Goal: Task Accomplishment & Management: Manage account settings

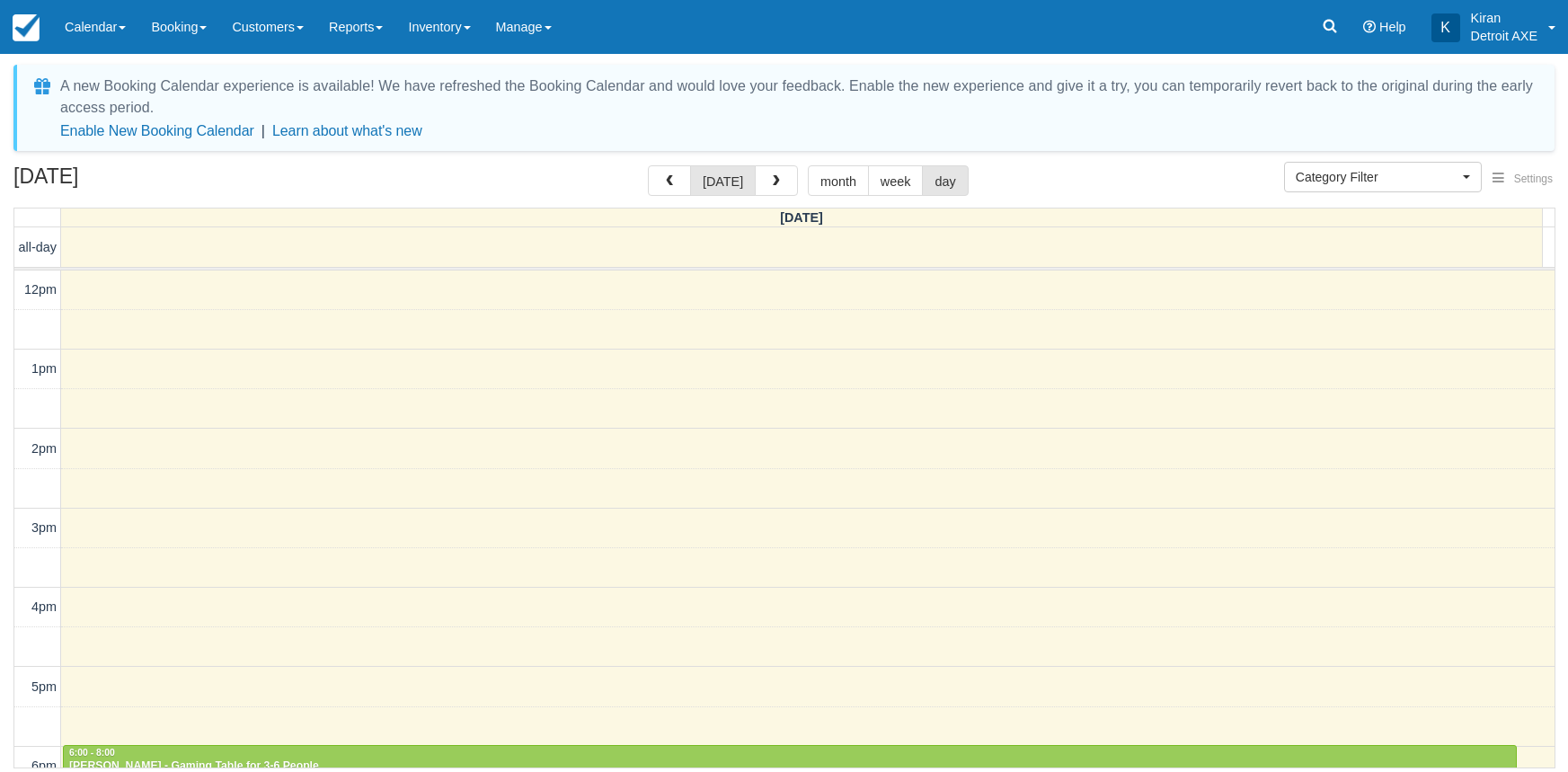
select select
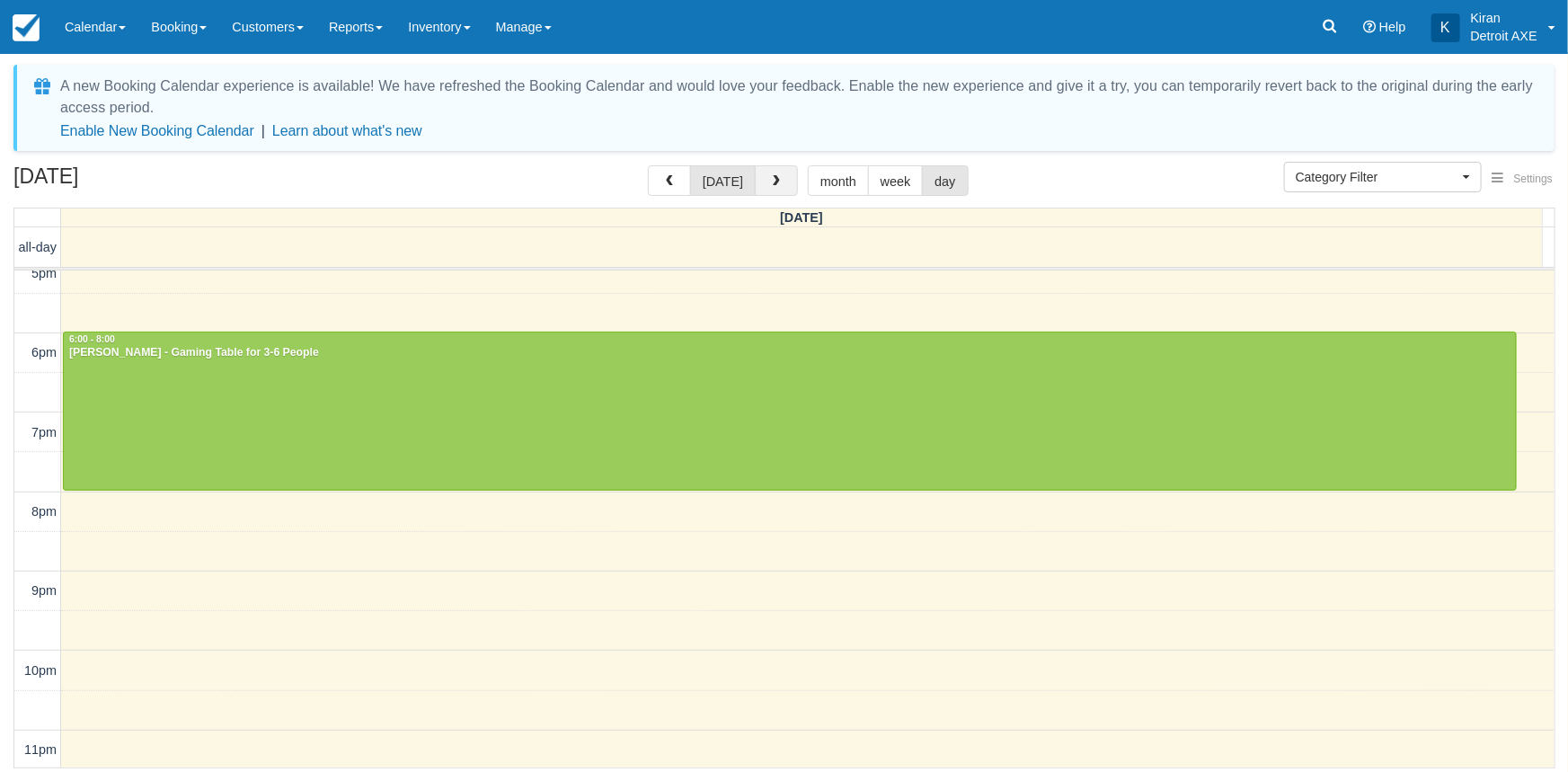
click at [775, 179] on span "button" at bounding box center [777, 182] width 13 height 13
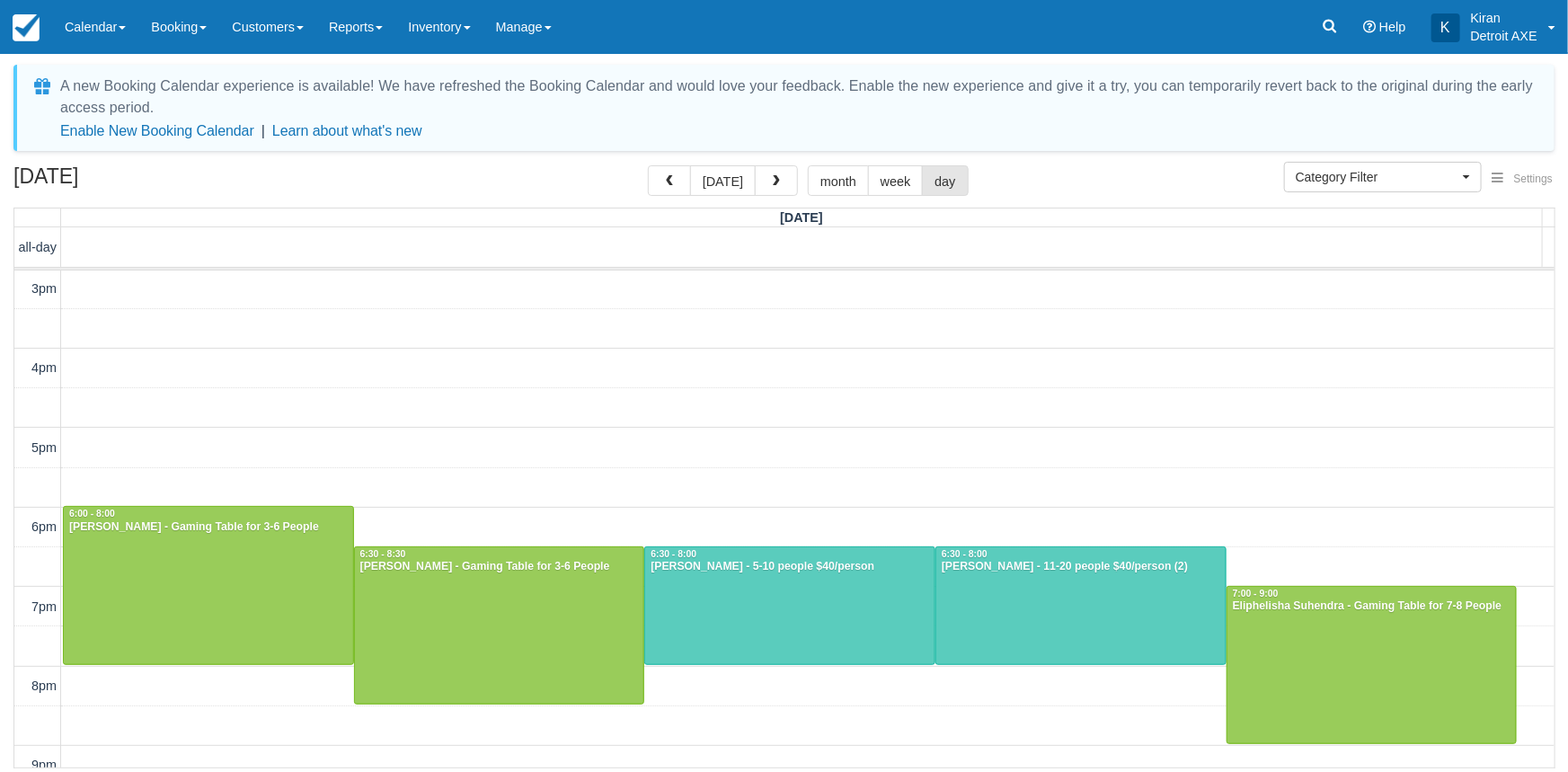
scroll to position [321, 0]
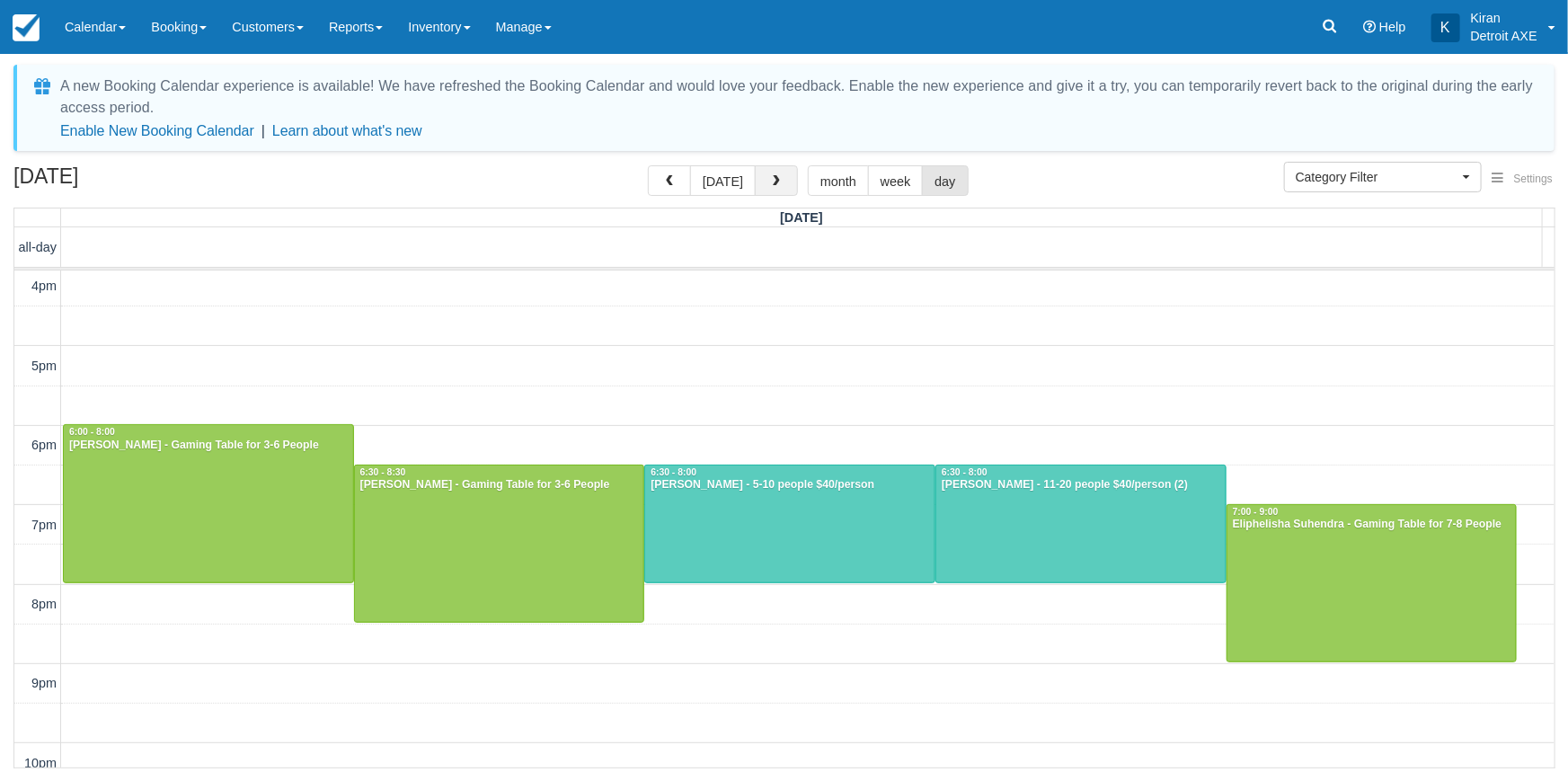
click at [775, 175] on span "button" at bounding box center [777, 182] width 13 height 13
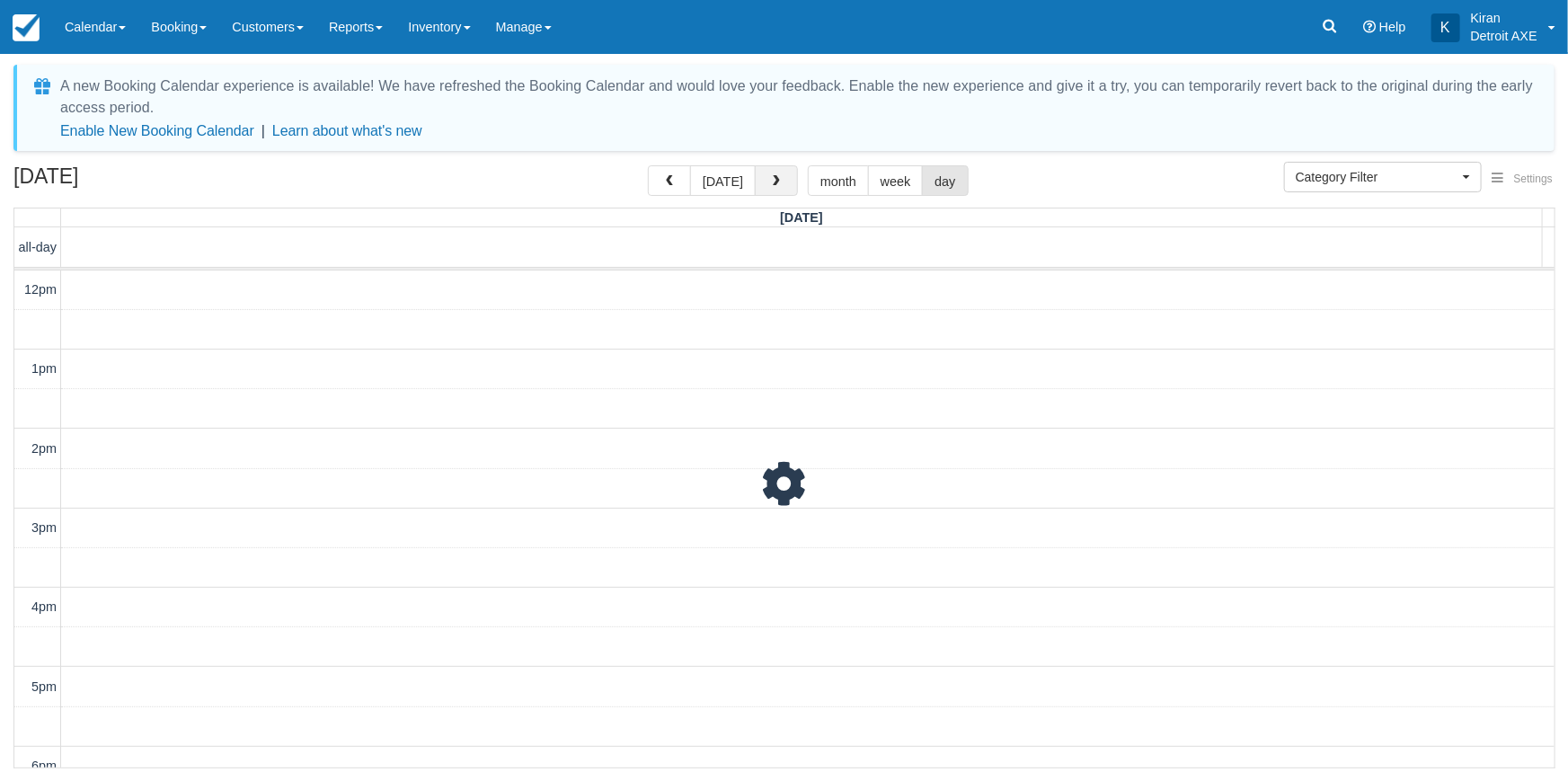
scroll to position [239, 0]
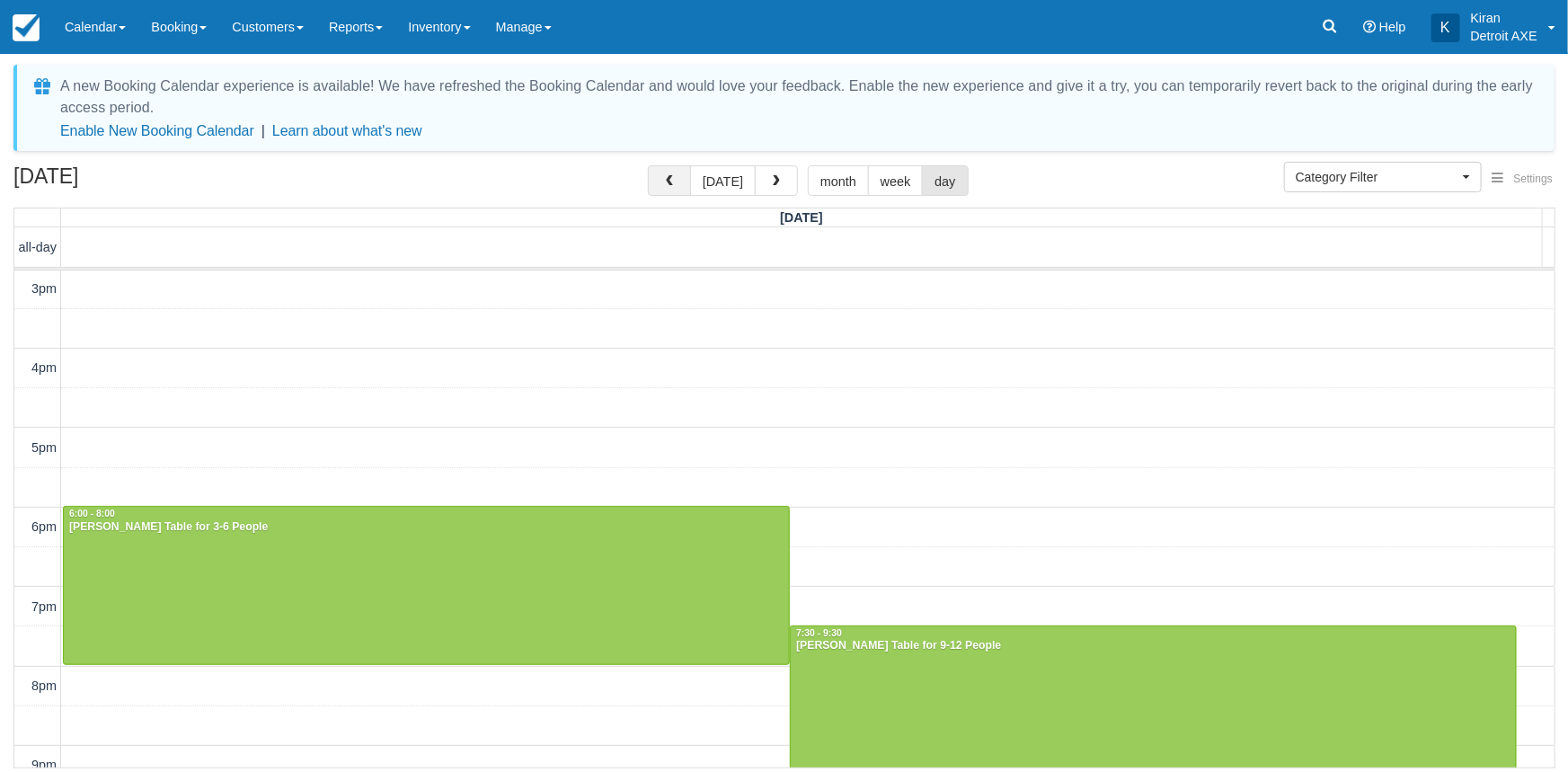
click at [671, 180] on span "button" at bounding box center [669, 182] width 13 height 13
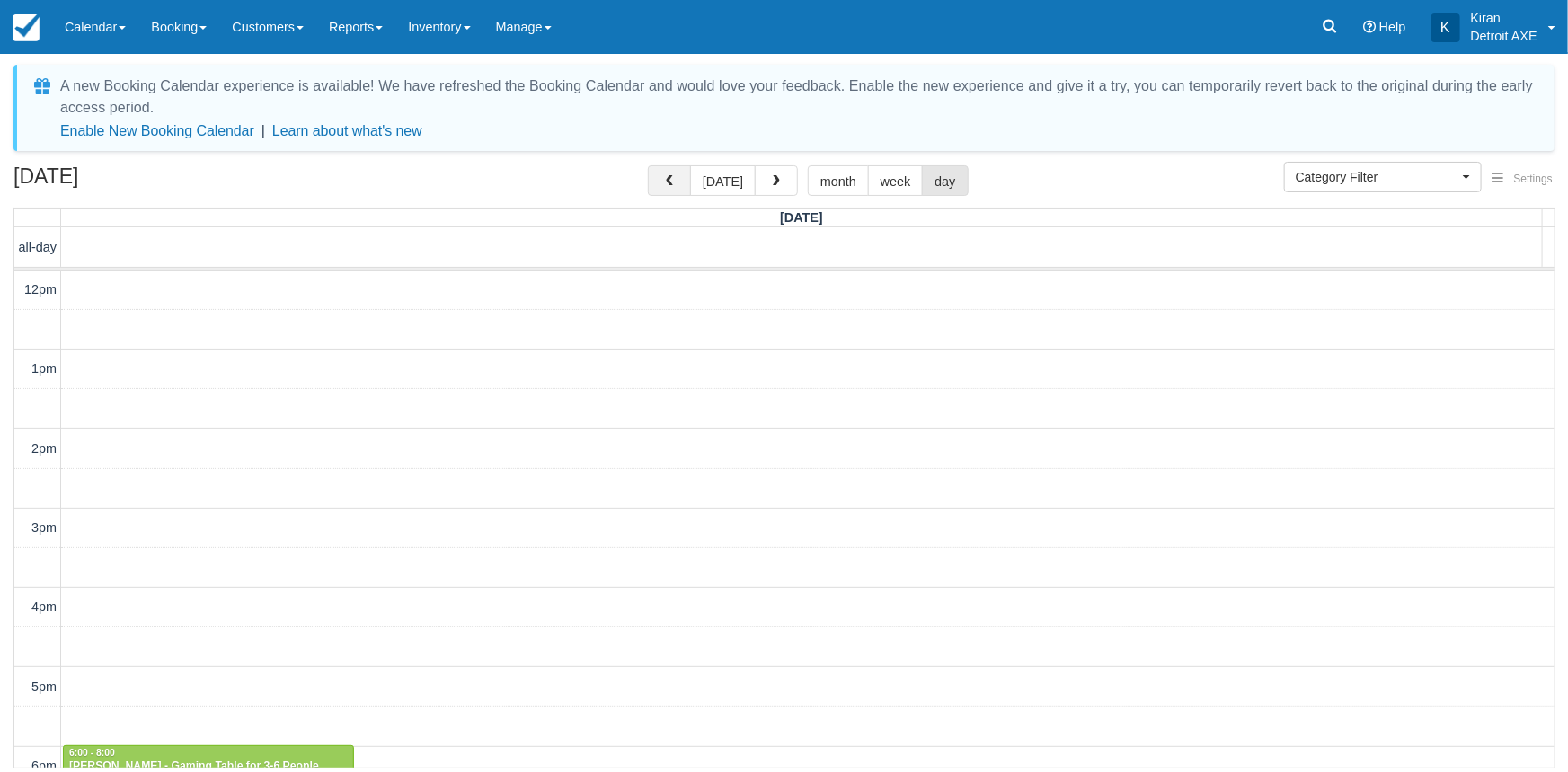
scroll to position [239, 0]
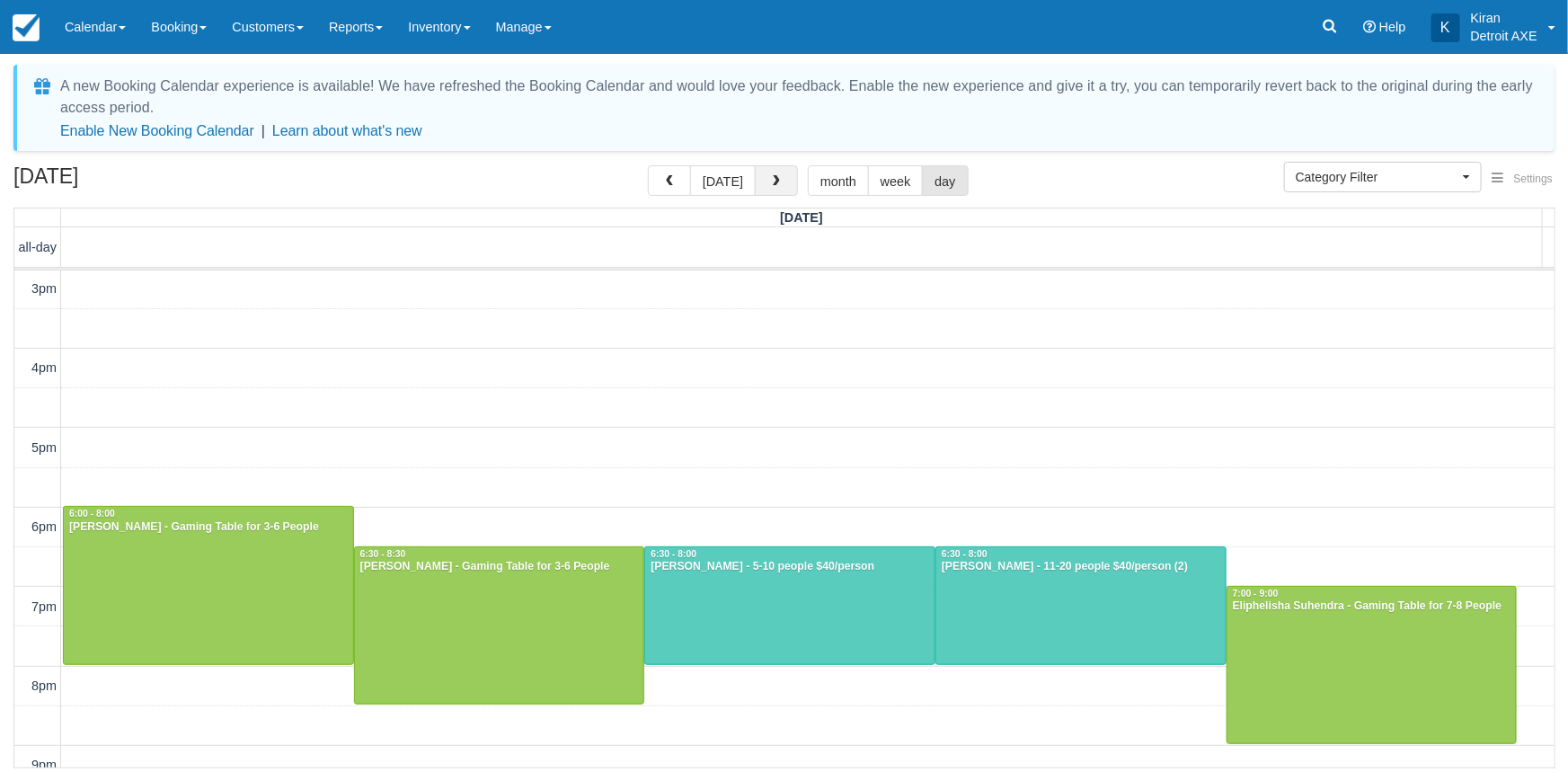
click at [772, 192] on button "button" at bounding box center [776, 180] width 44 height 31
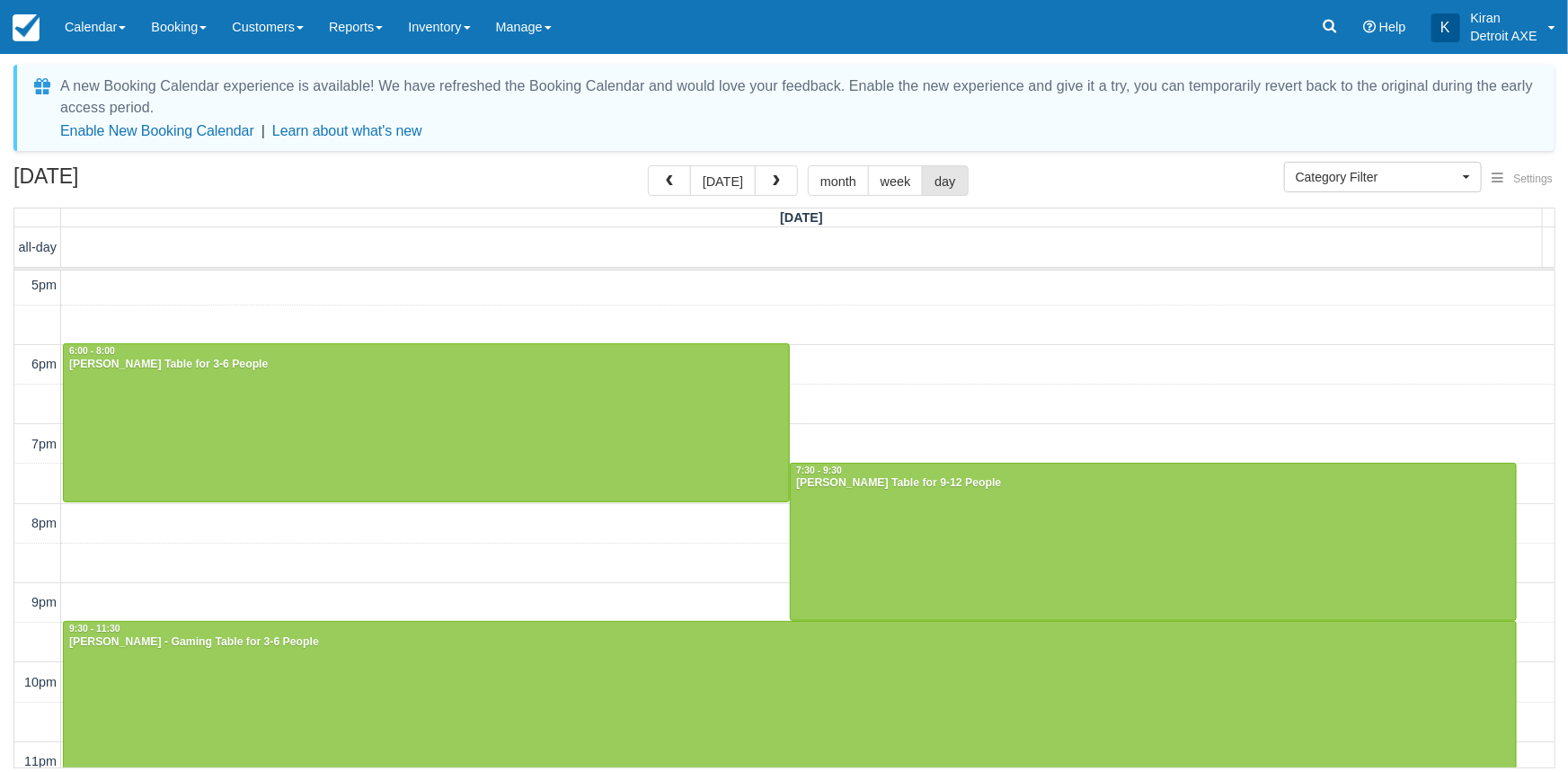
scroll to position [402, 0]
click at [777, 185] on span "button" at bounding box center [777, 182] width 13 height 13
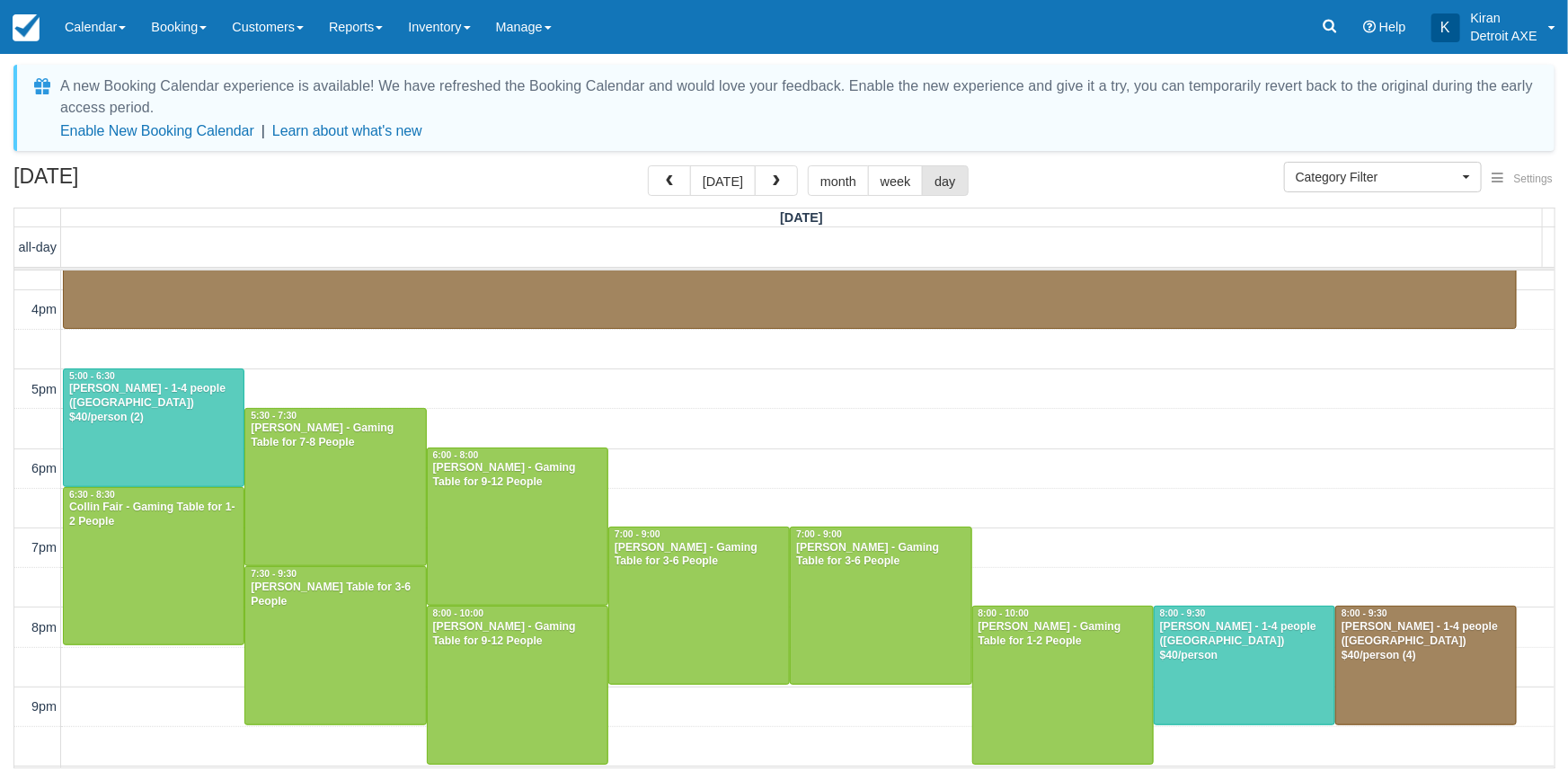
scroll to position [485, 0]
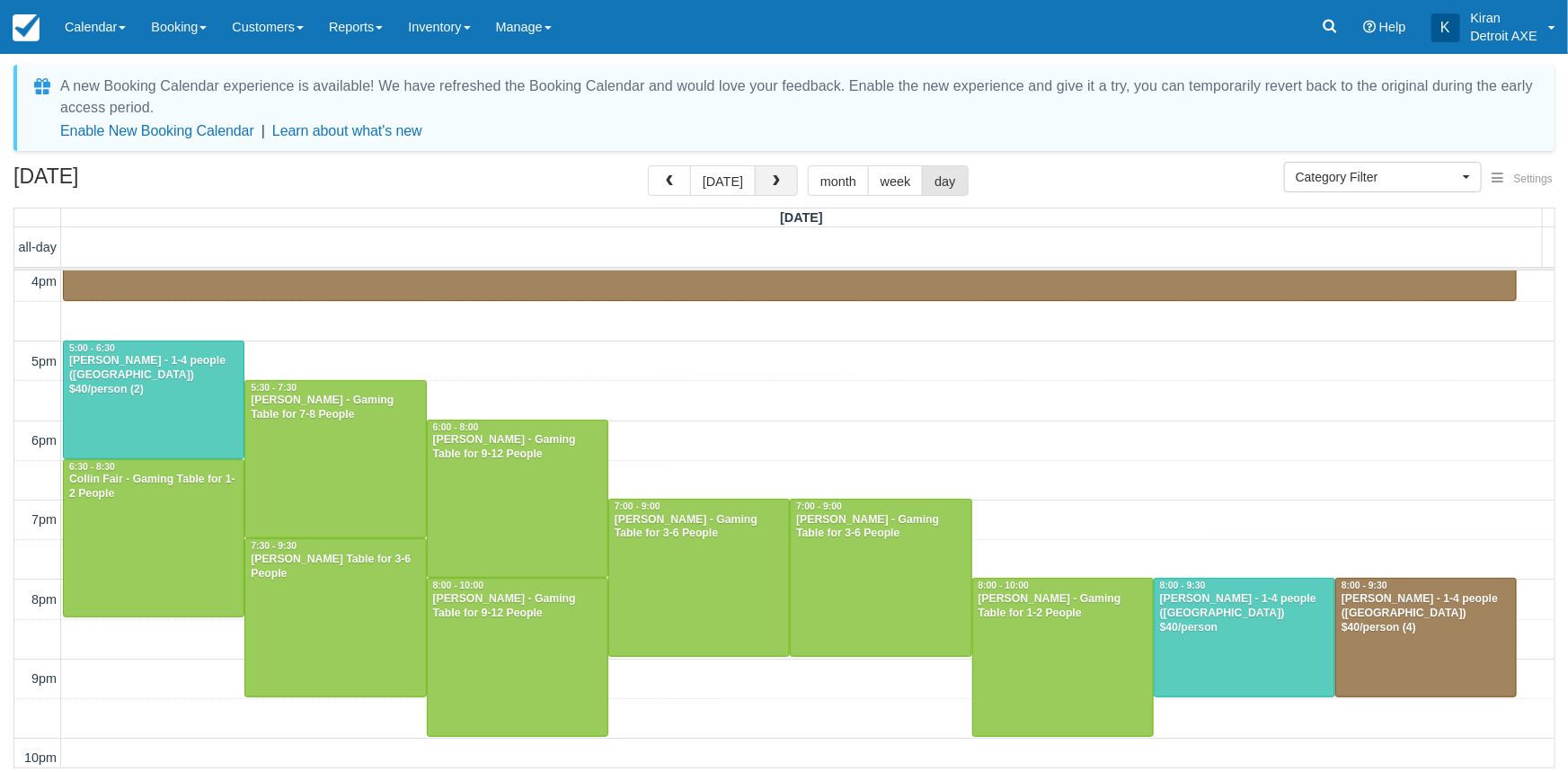
click at [778, 184] on span "button" at bounding box center [777, 182] width 13 height 13
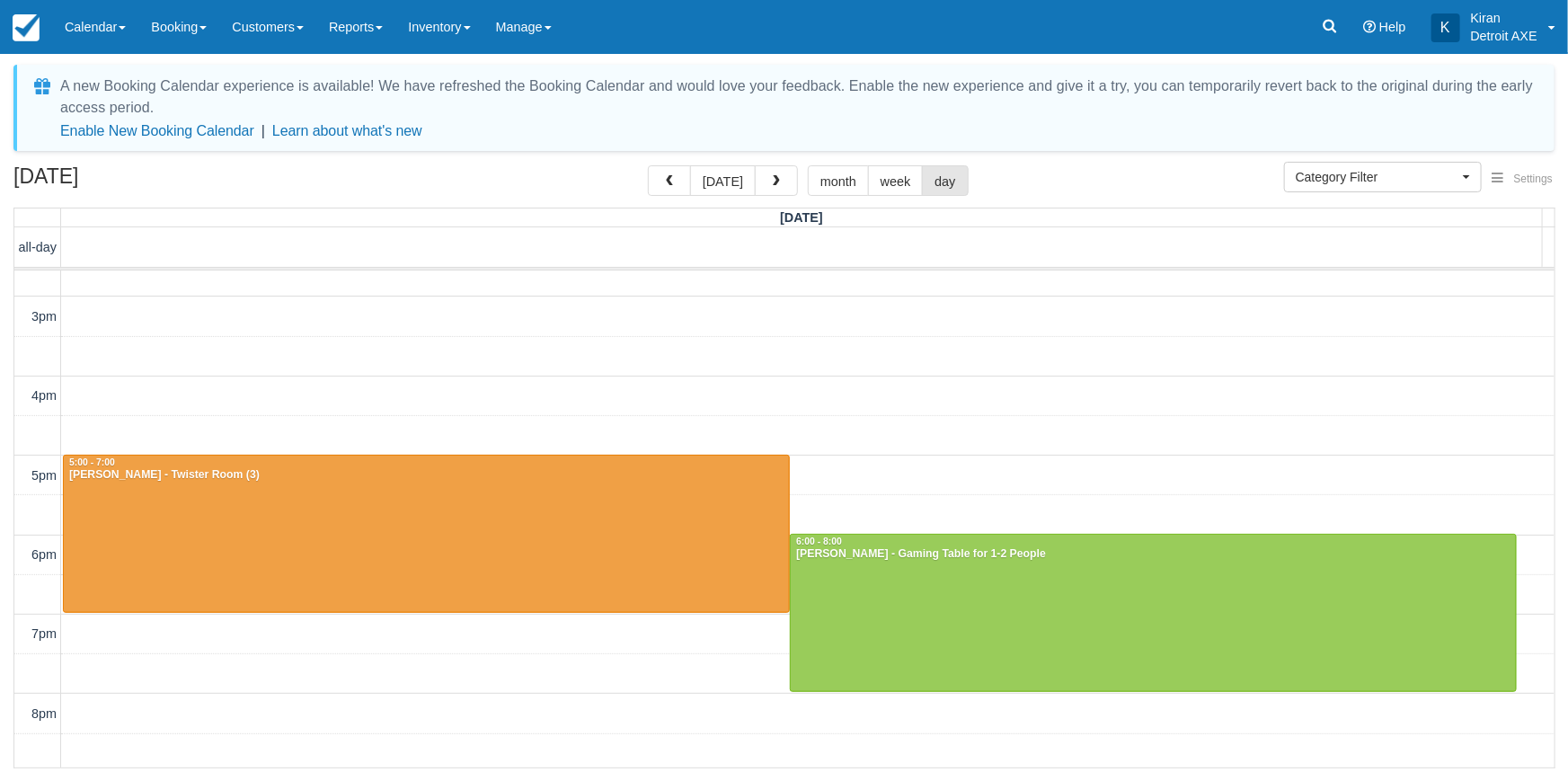
scroll to position [408, 0]
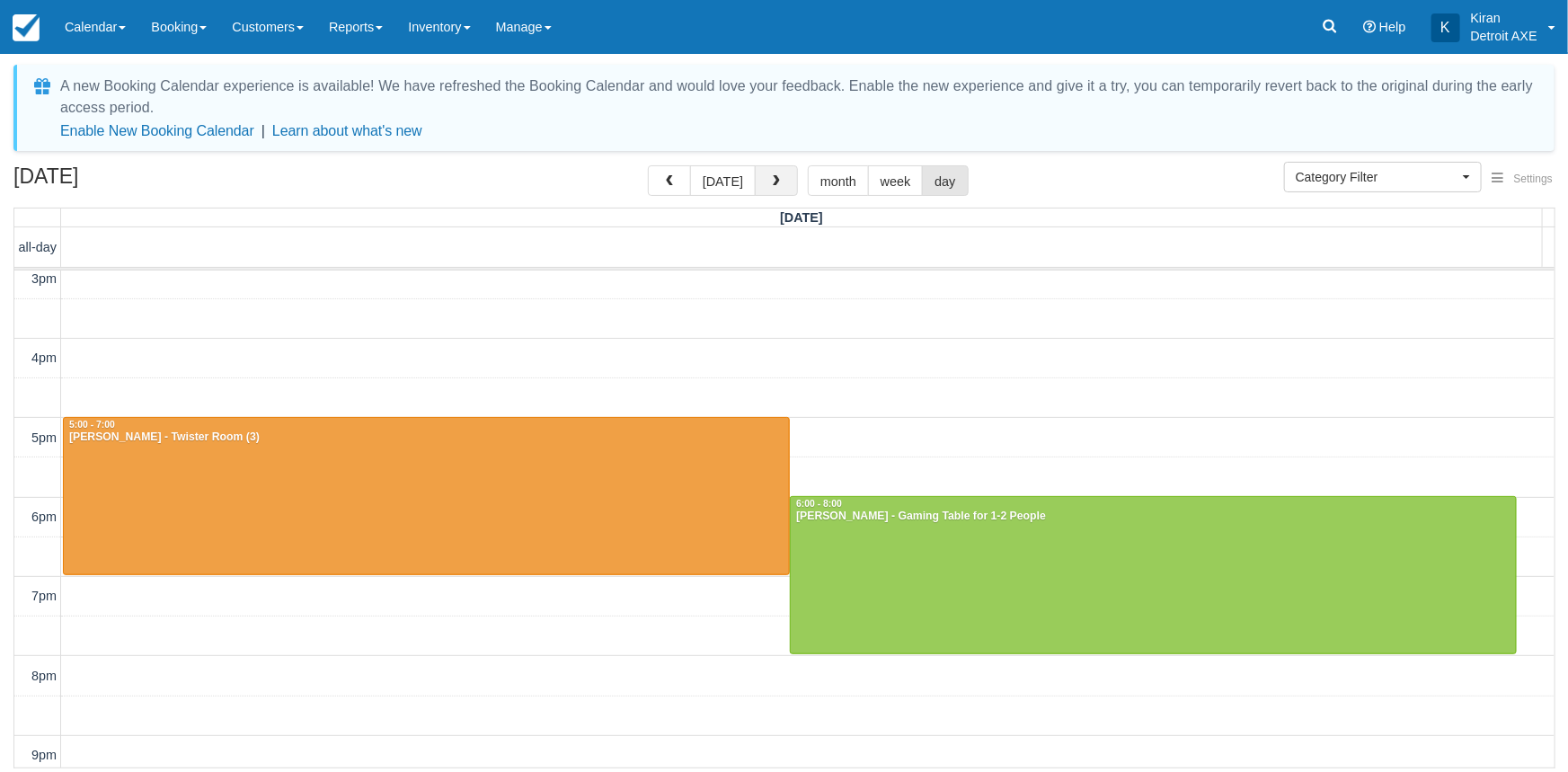
click at [779, 175] on button "button" at bounding box center [776, 180] width 44 height 31
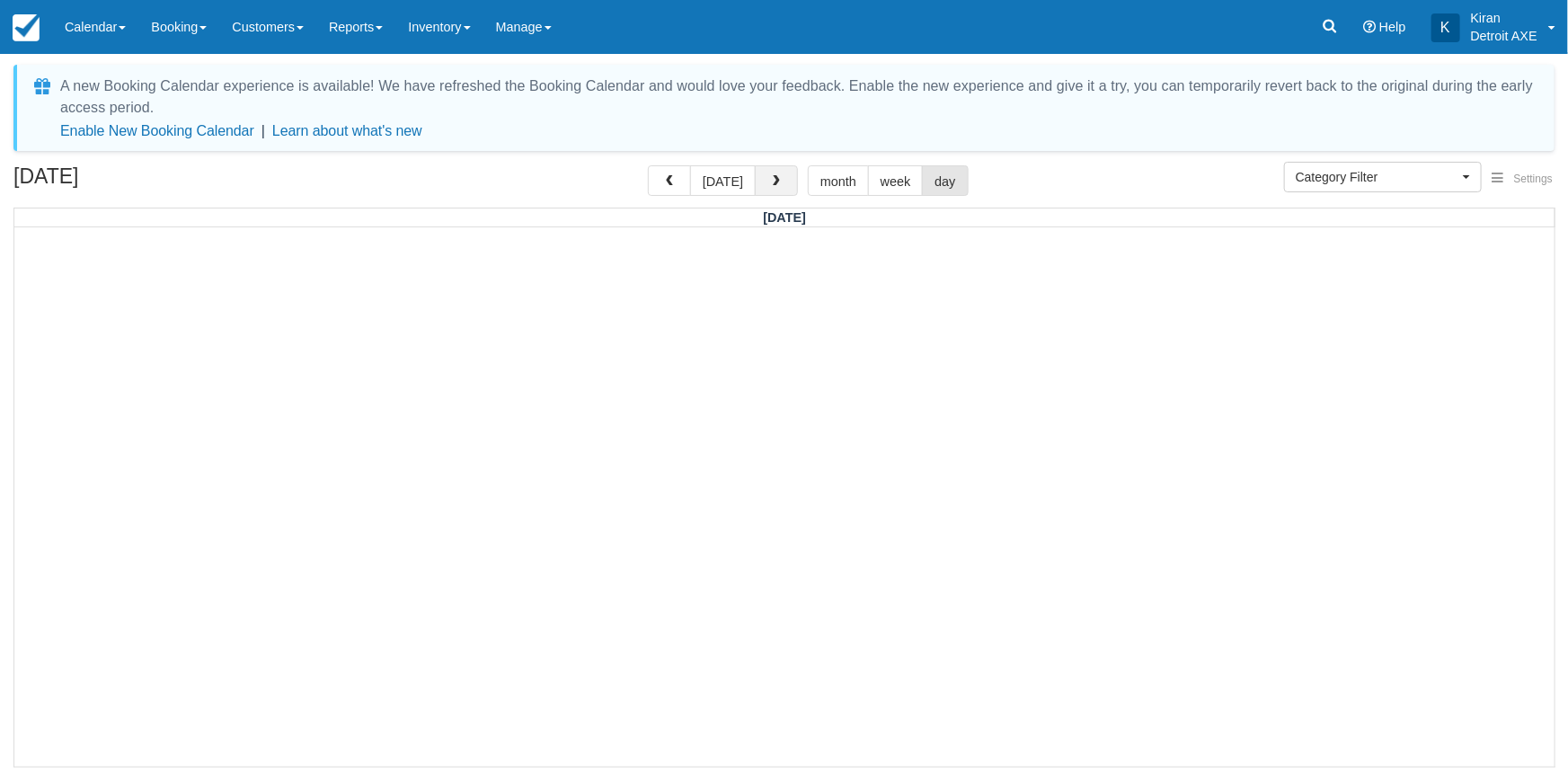
click at [774, 182] on span "button" at bounding box center [777, 182] width 13 height 13
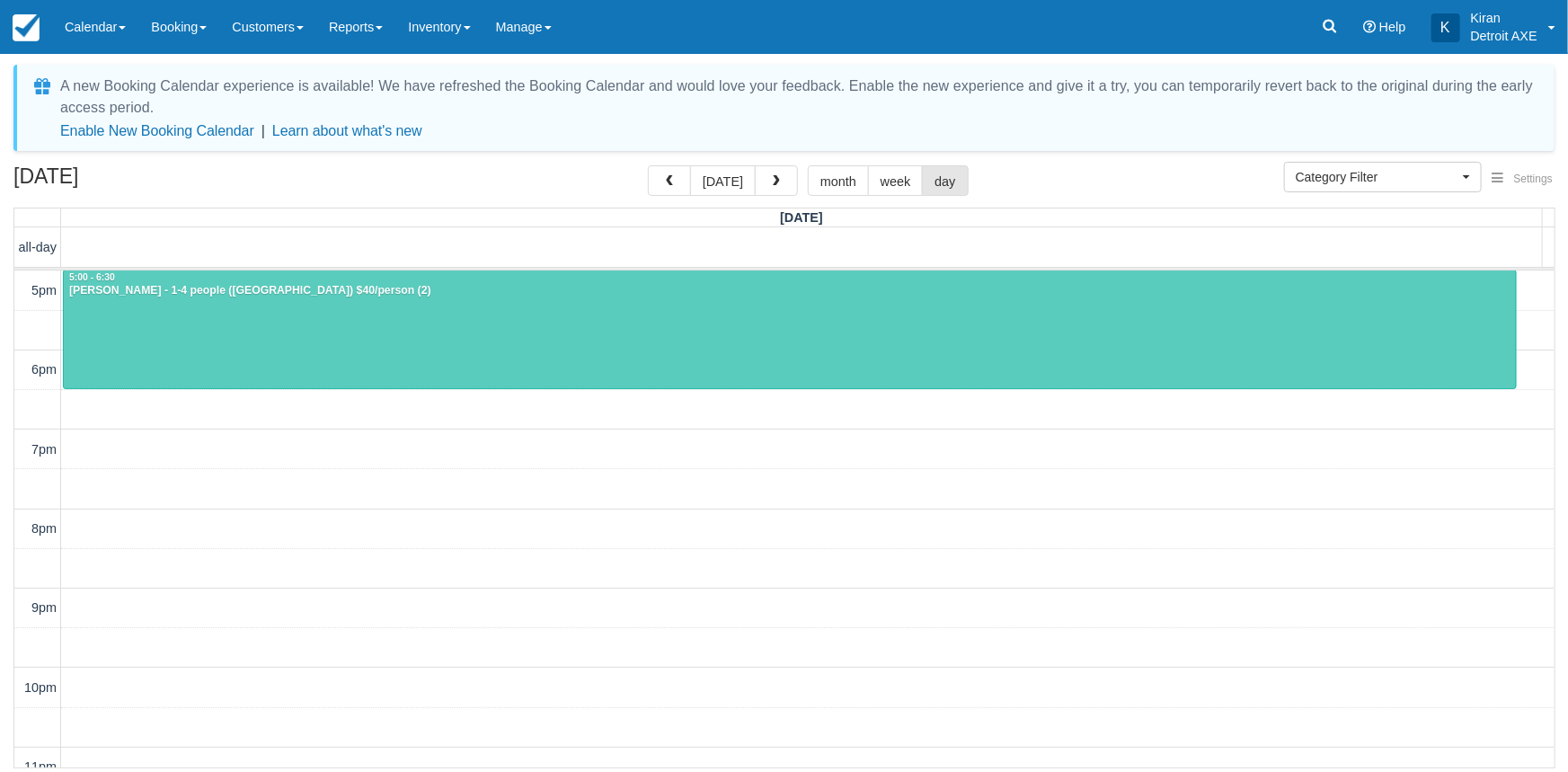
scroll to position [314, 0]
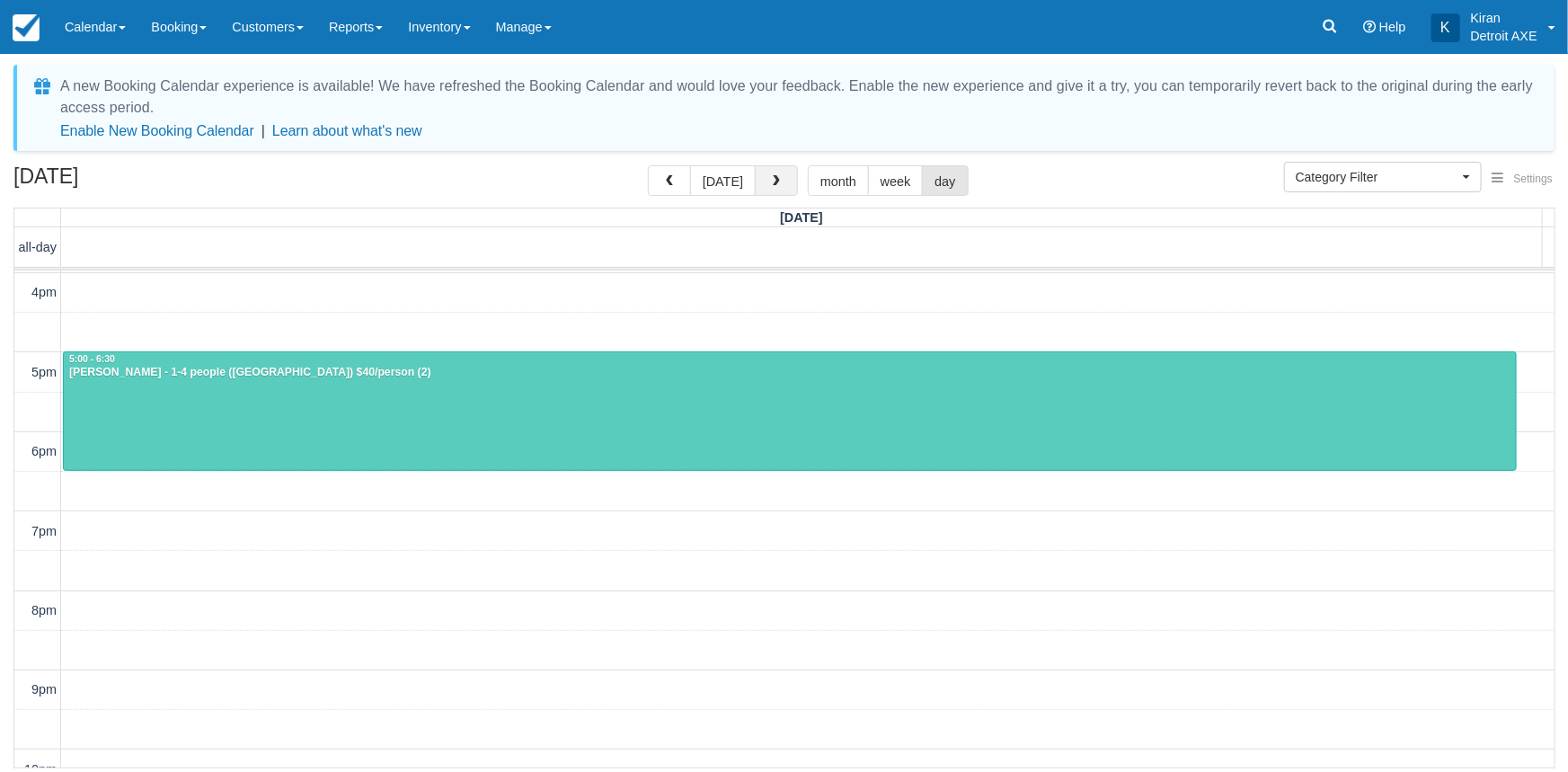
click at [774, 180] on span "button" at bounding box center [777, 182] width 13 height 13
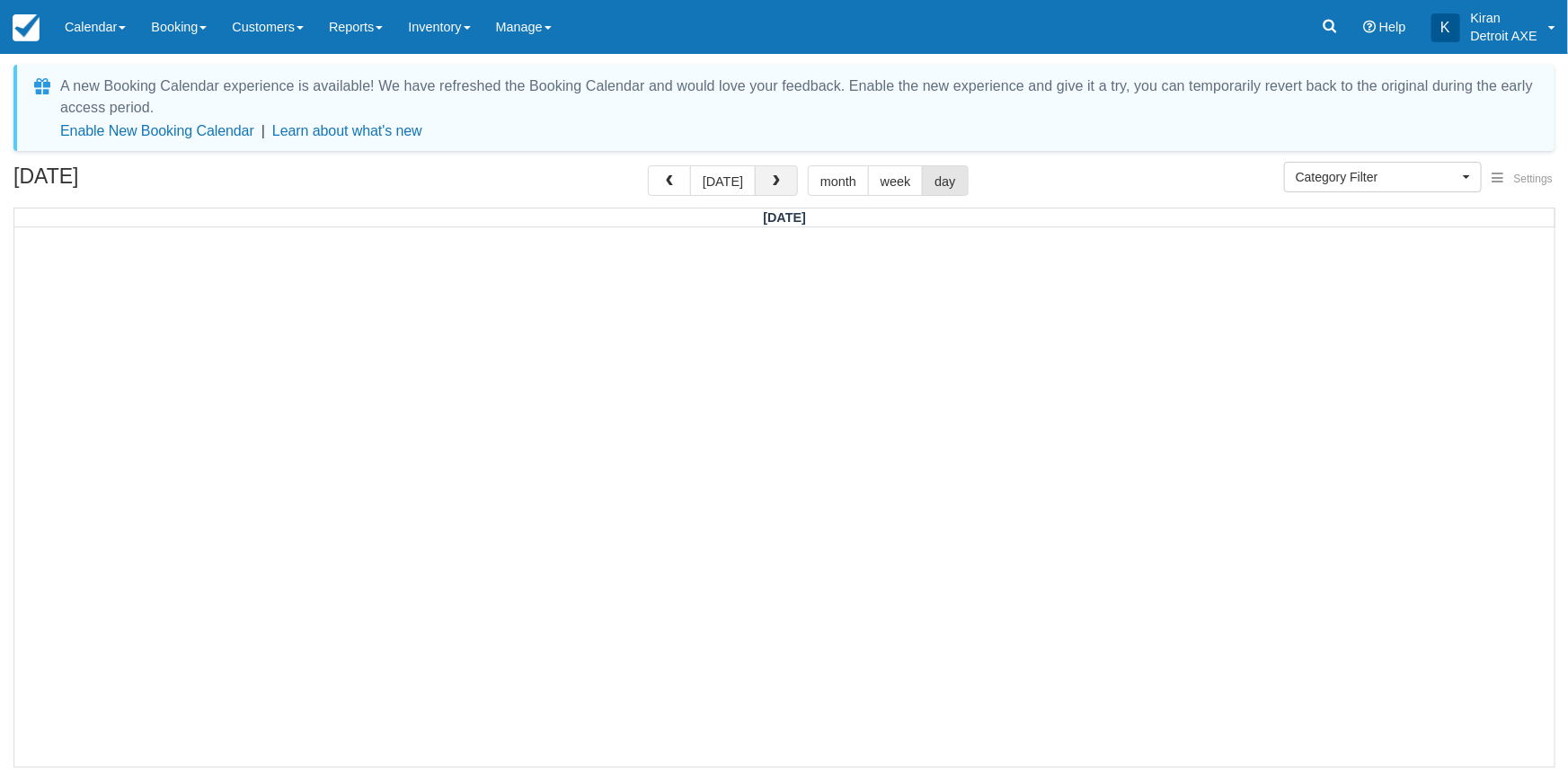
click at [774, 180] on span "button" at bounding box center [777, 182] width 13 height 13
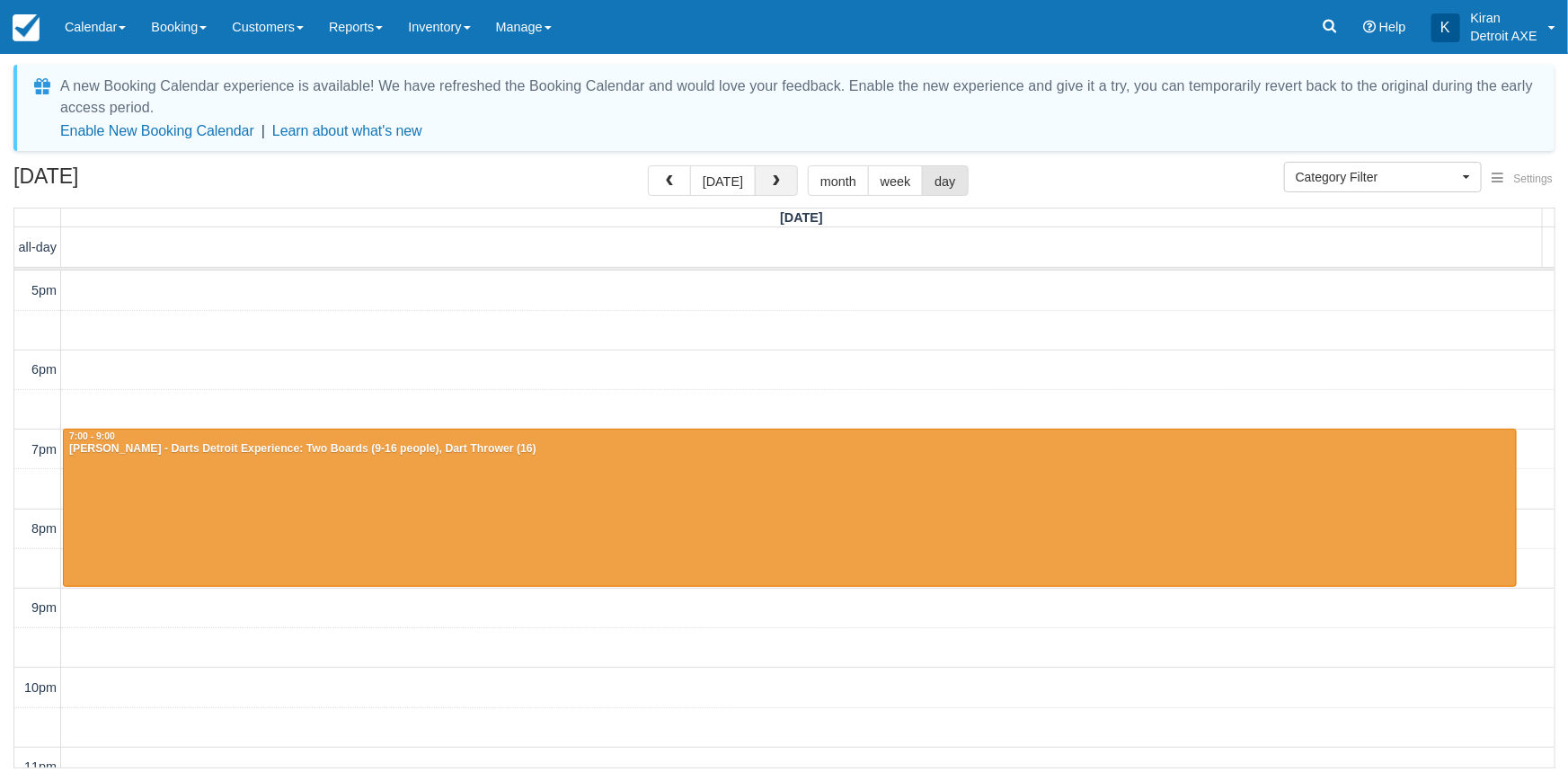
click at [774, 180] on span "button" at bounding box center [777, 182] width 13 height 13
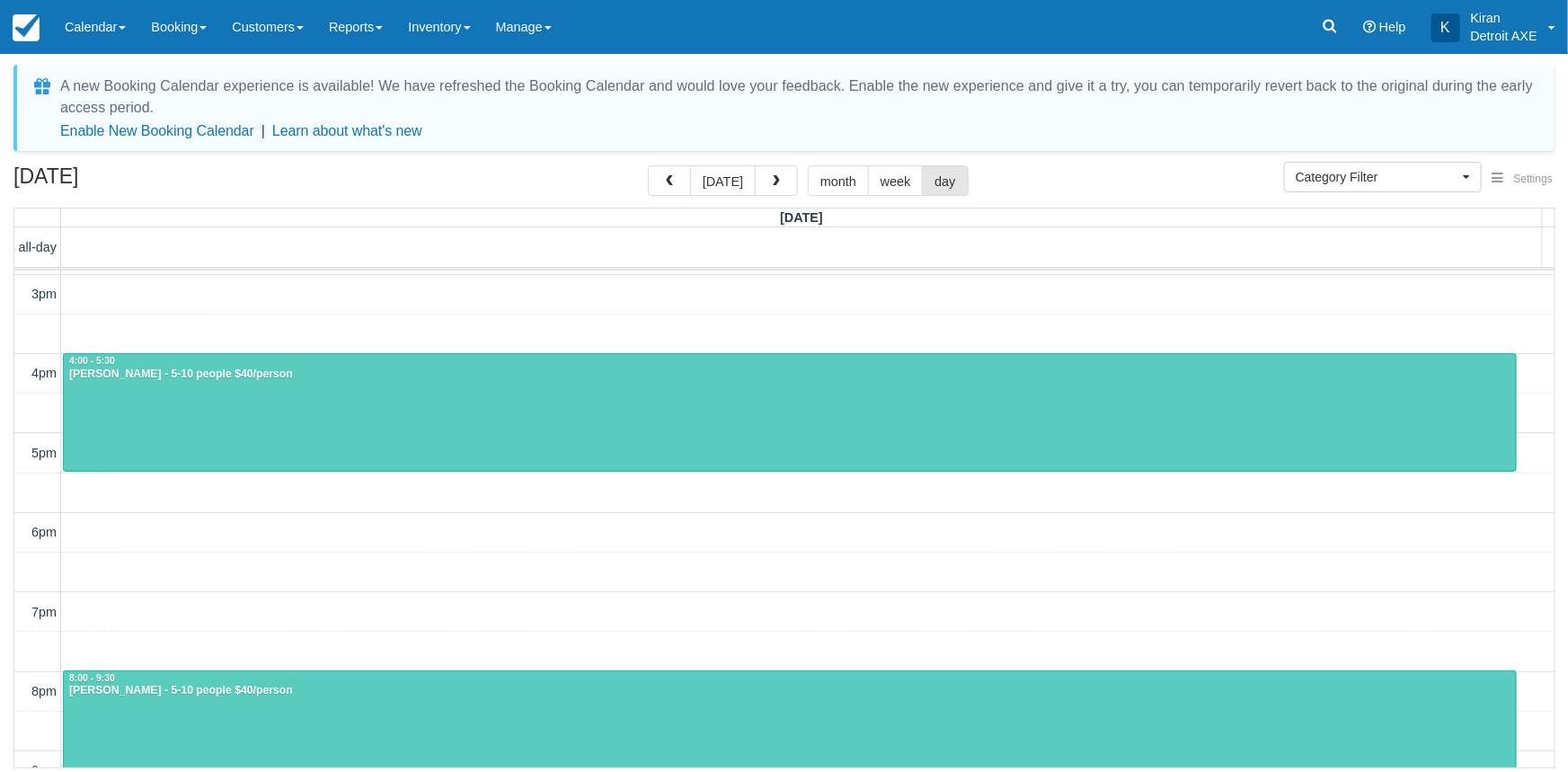
scroll to position [314, 0]
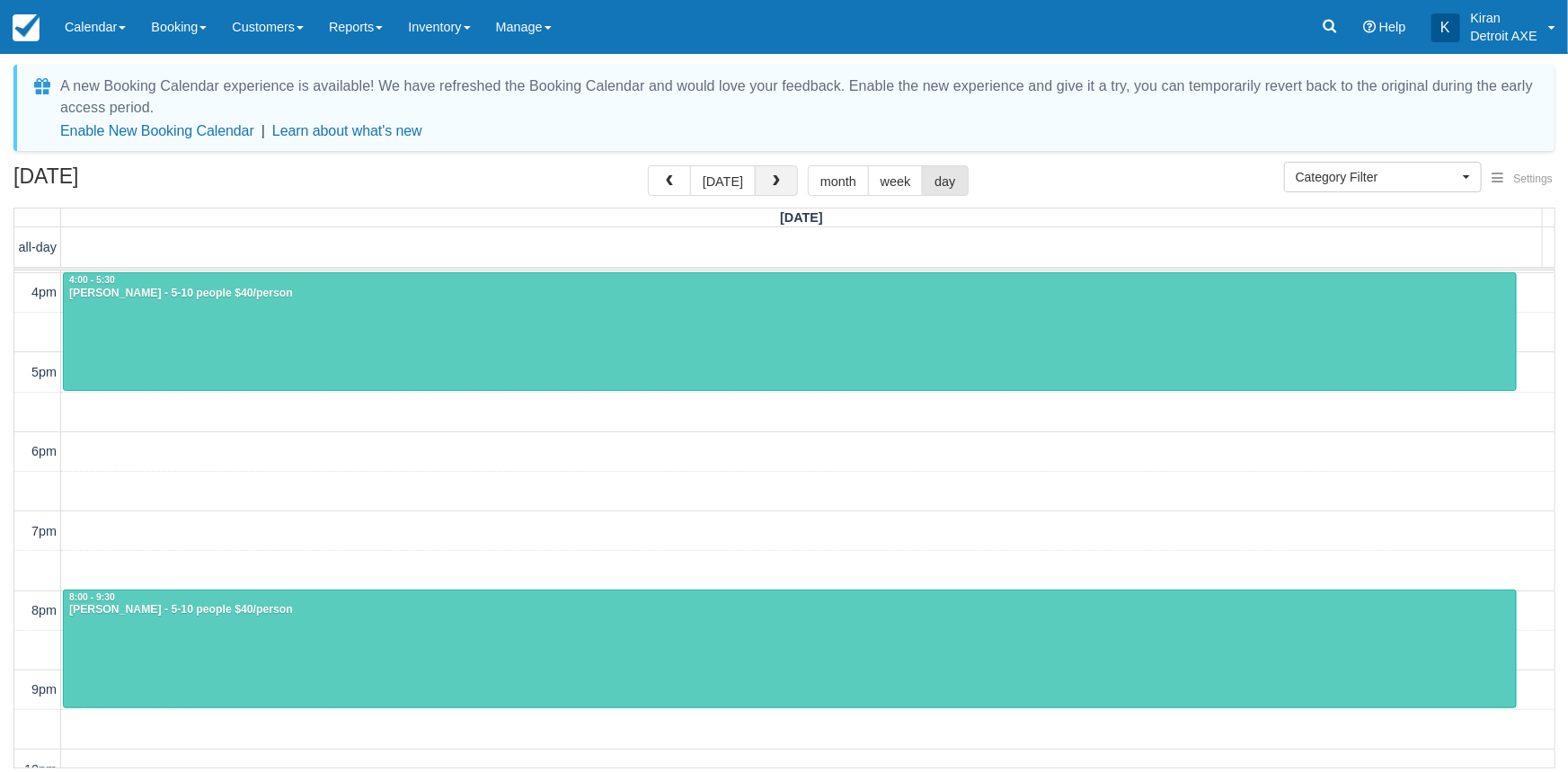
click at [774, 179] on span "button" at bounding box center [777, 182] width 13 height 13
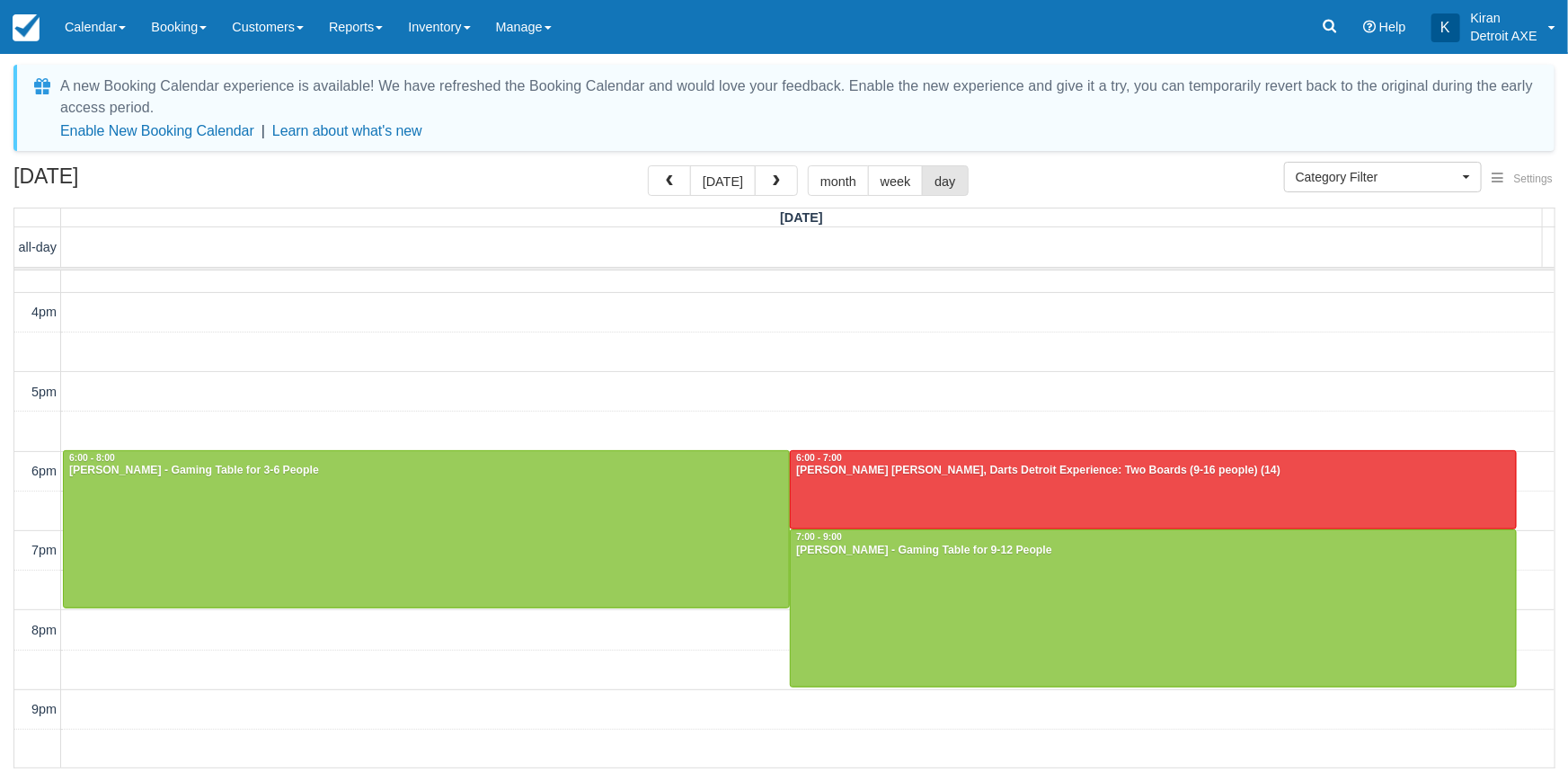
scroll to position [478, 0]
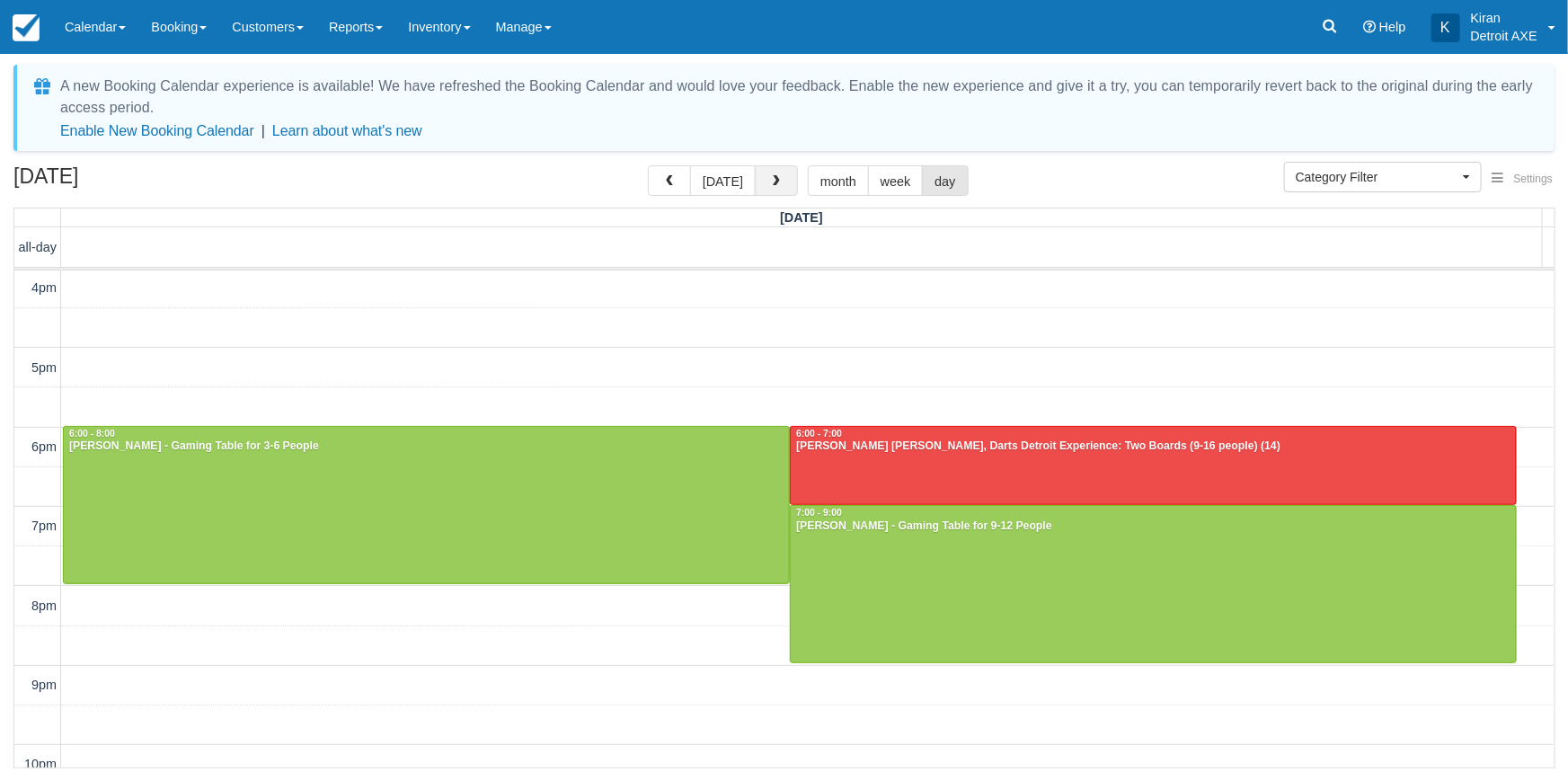
click at [777, 177] on span "button" at bounding box center [777, 182] width 13 height 13
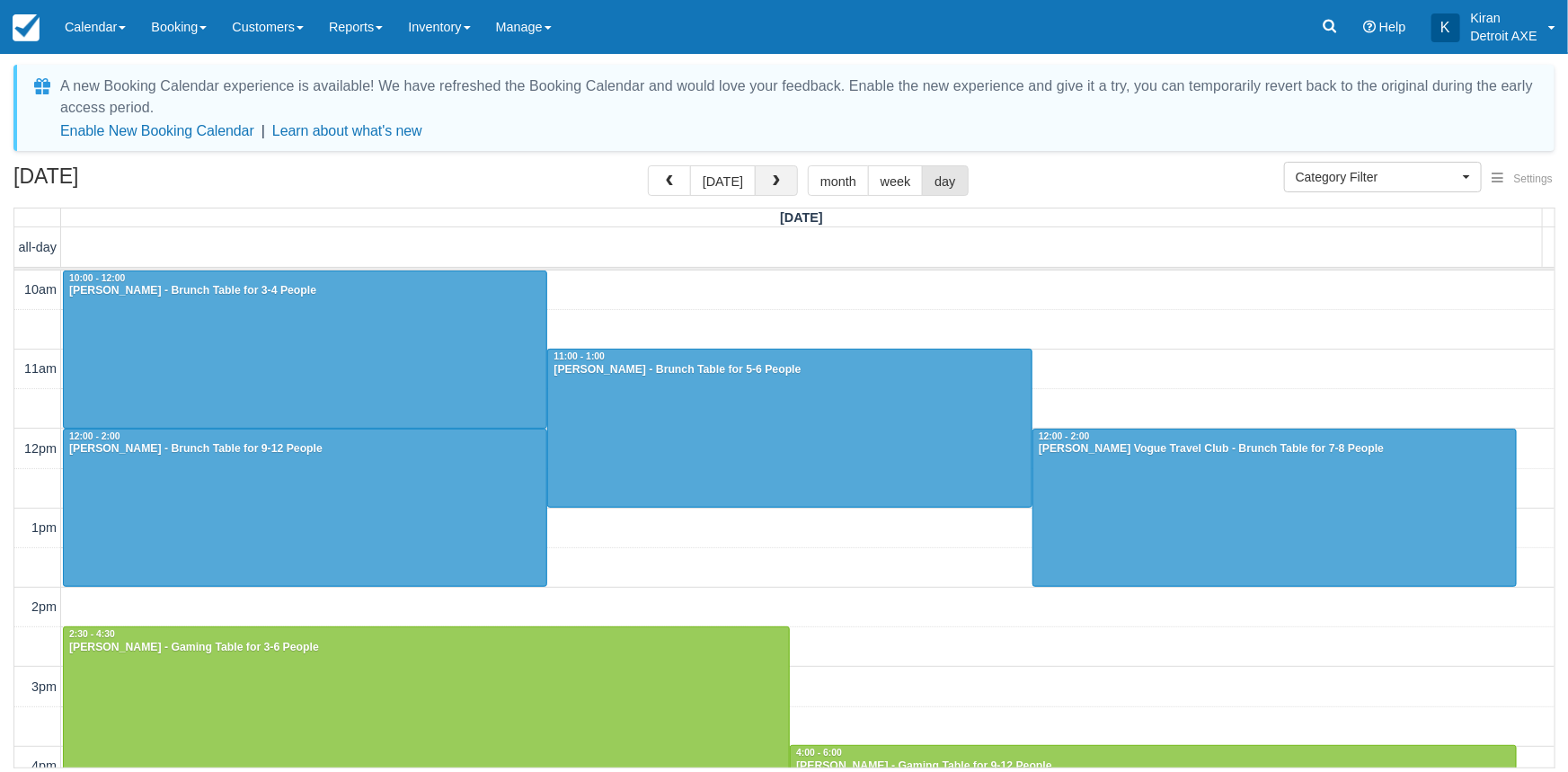
click at [776, 186] on span "button" at bounding box center [777, 182] width 13 height 13
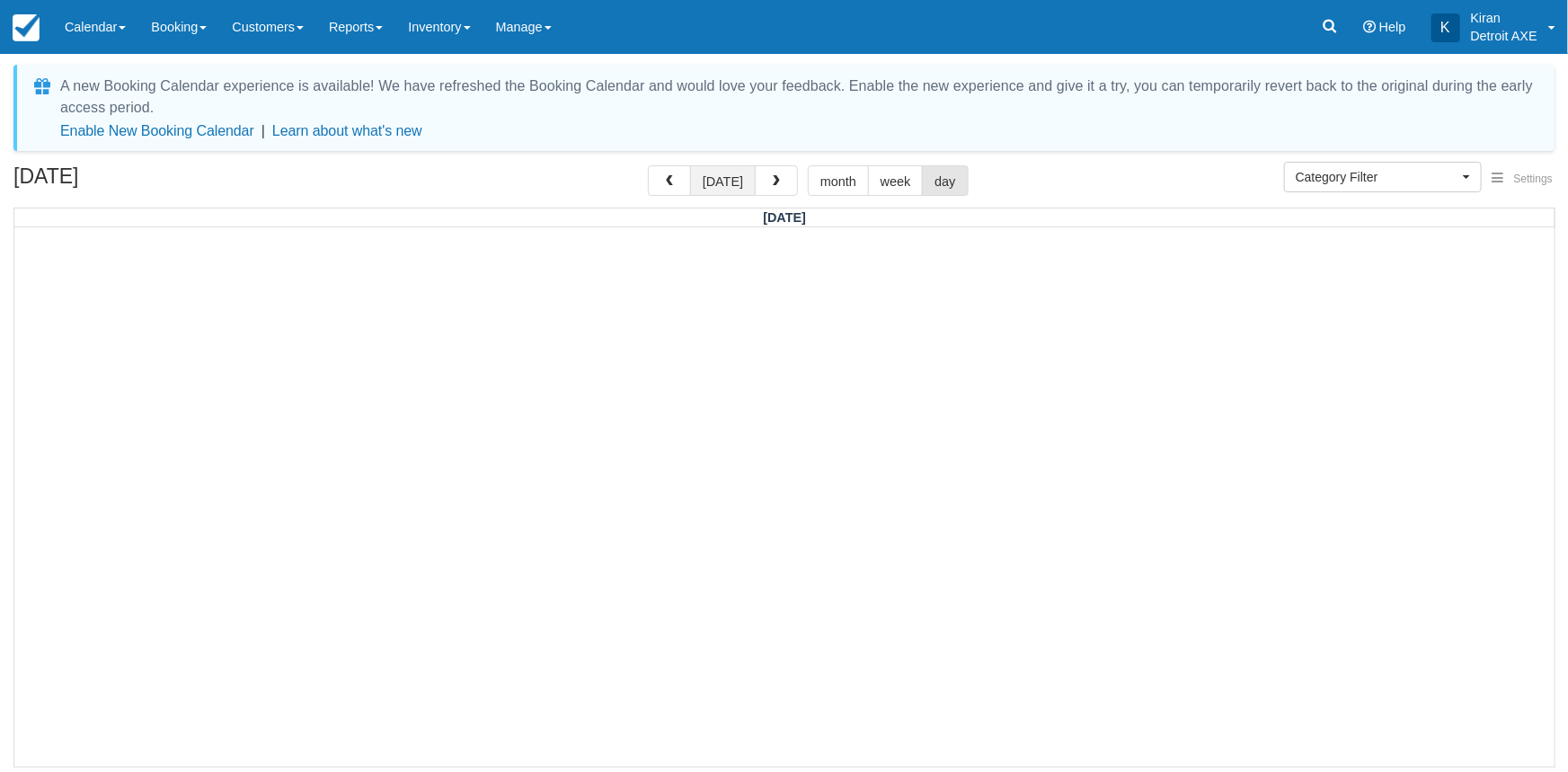
click at [721, 184] on button "[DATE]" at bounding box center [723, 180] width 66 height 31
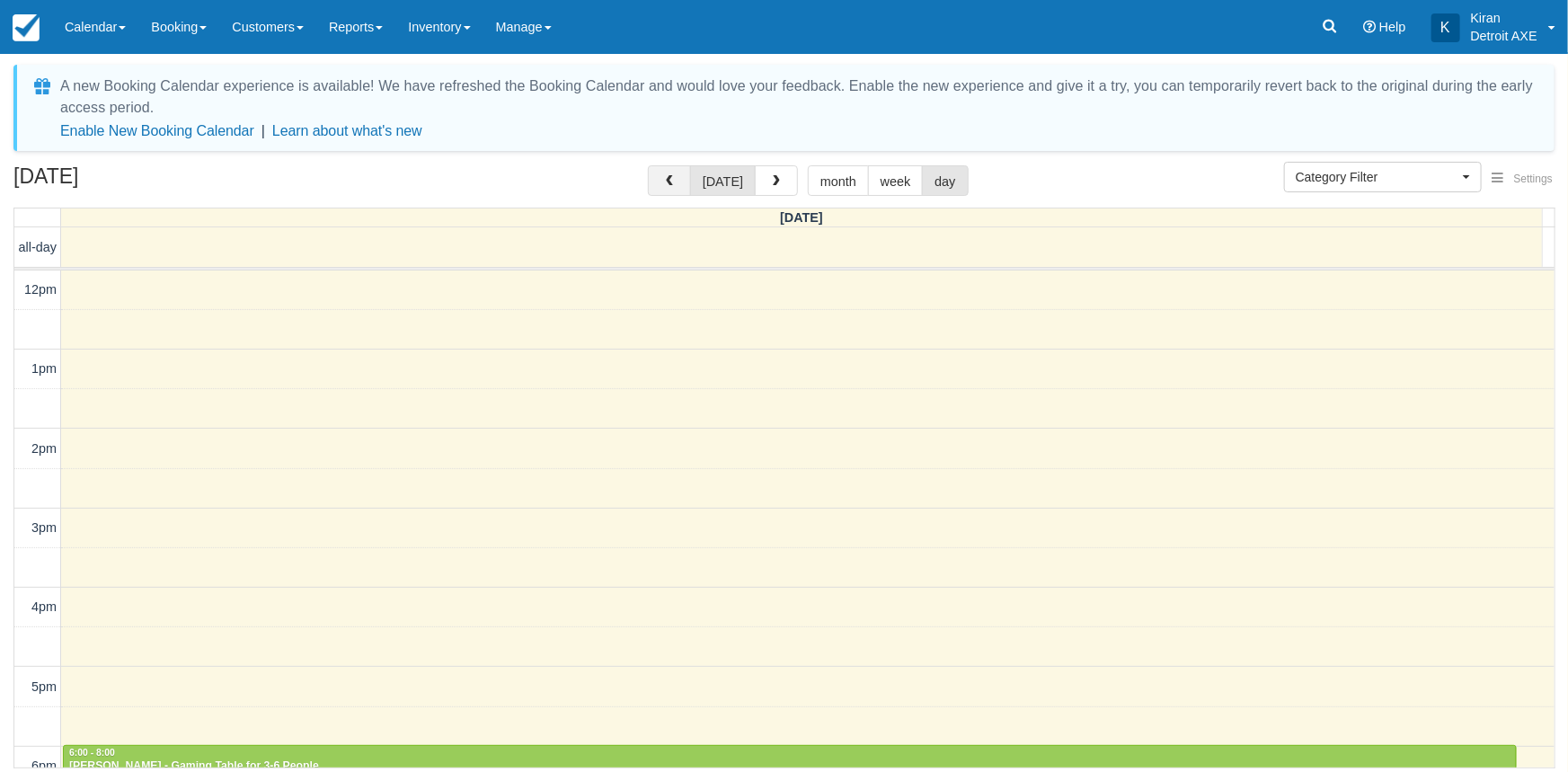
scroll to position [397, 0]
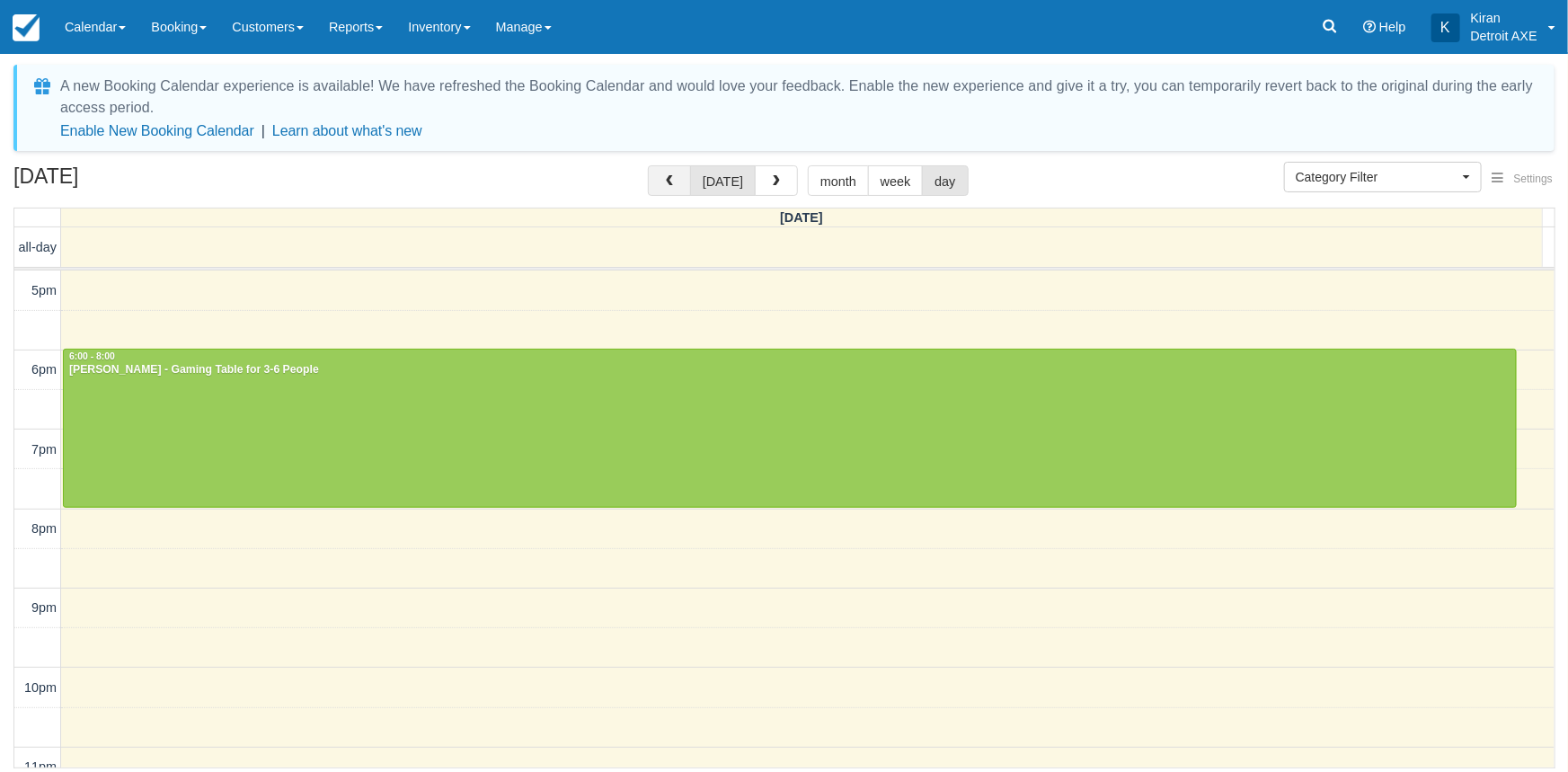
click at [676, 184] on span "button" at bounding box center [669, 182] width 13 height 13
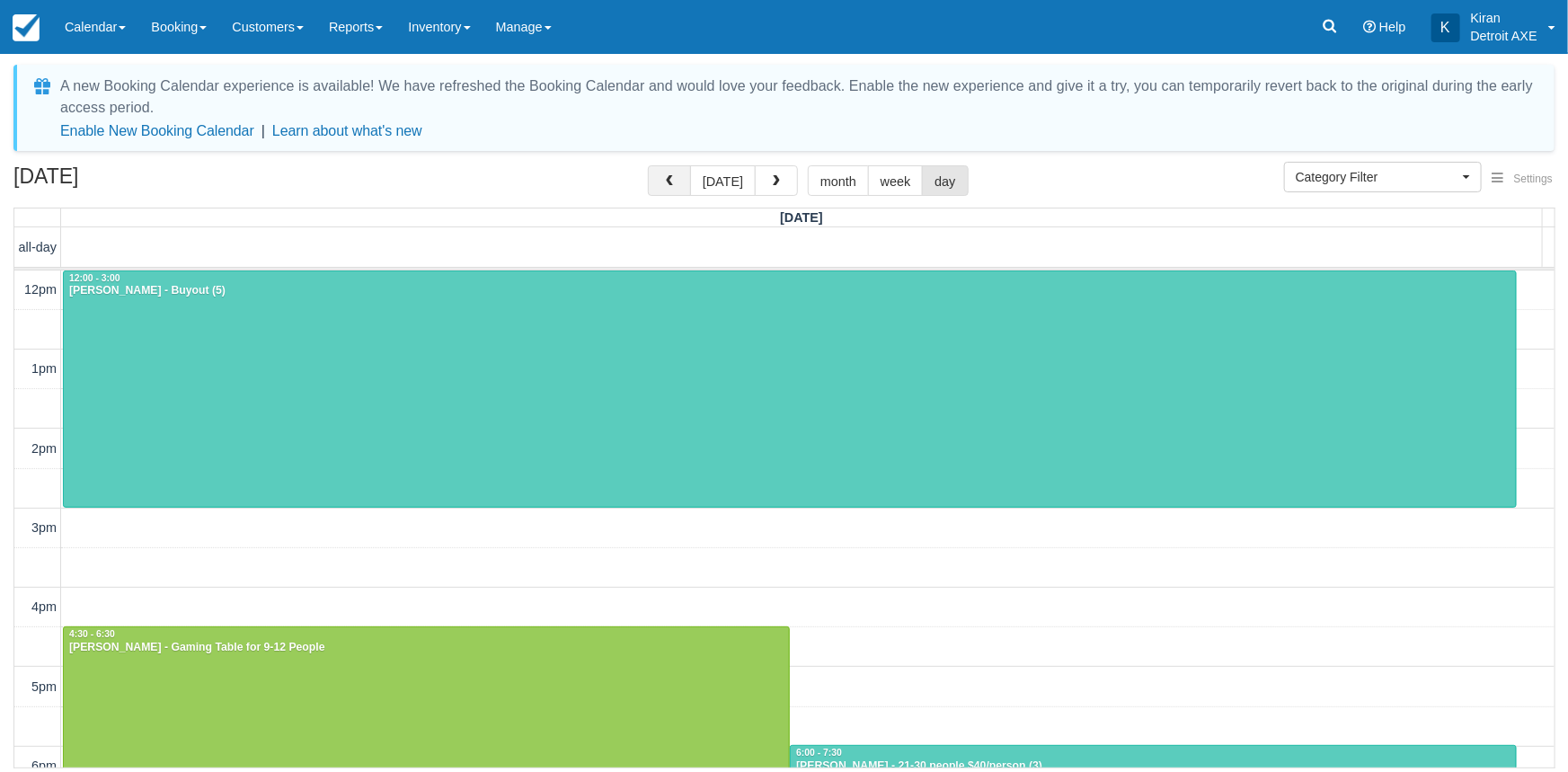
click at [676, 184] on span "button" at bounding box center [669, 182] width 13 height 13
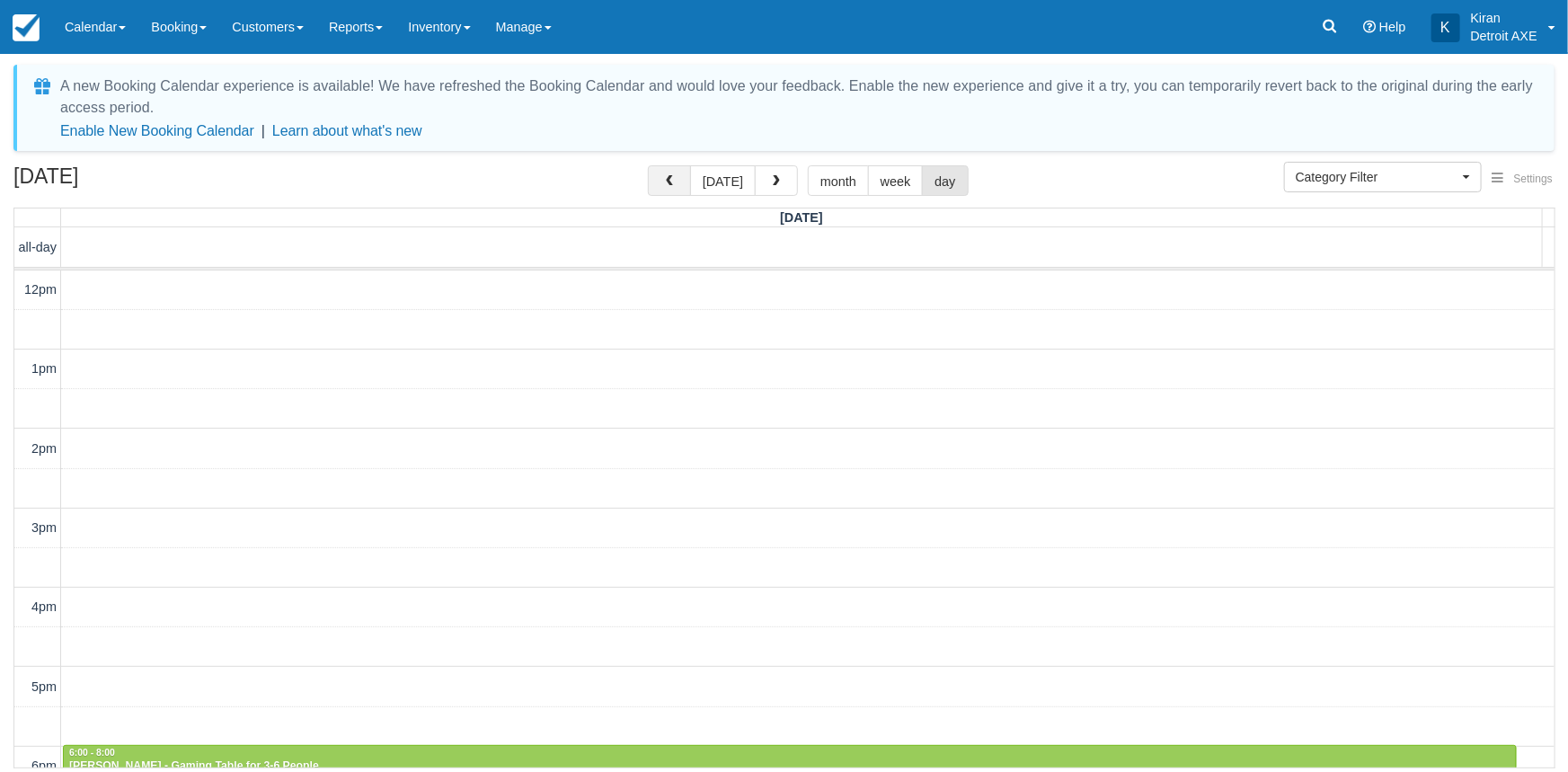
scroll to position [397, 0]
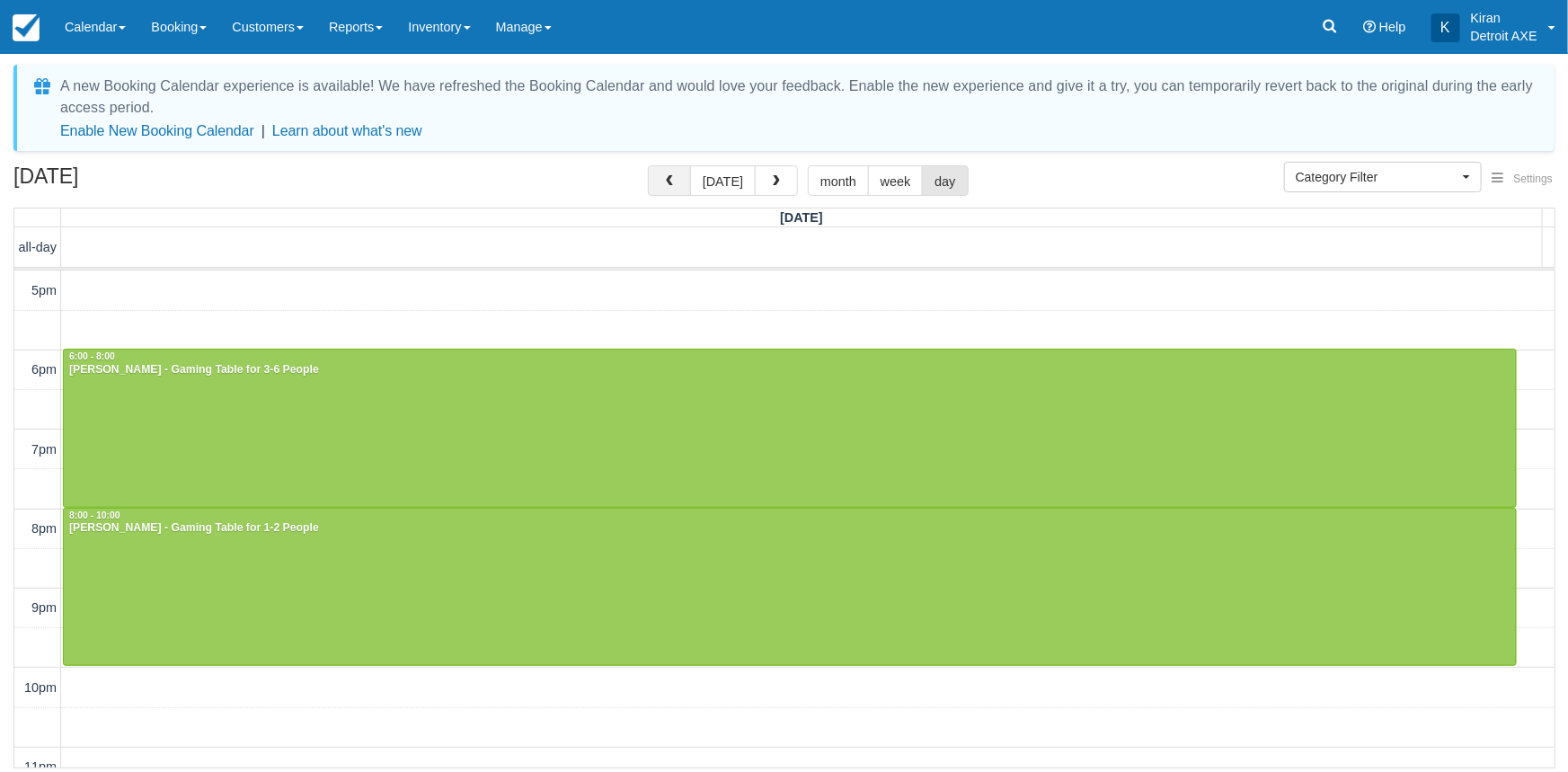
click at [675, 180] on span "button" at bounding box center [669, 182] width 13 height 13
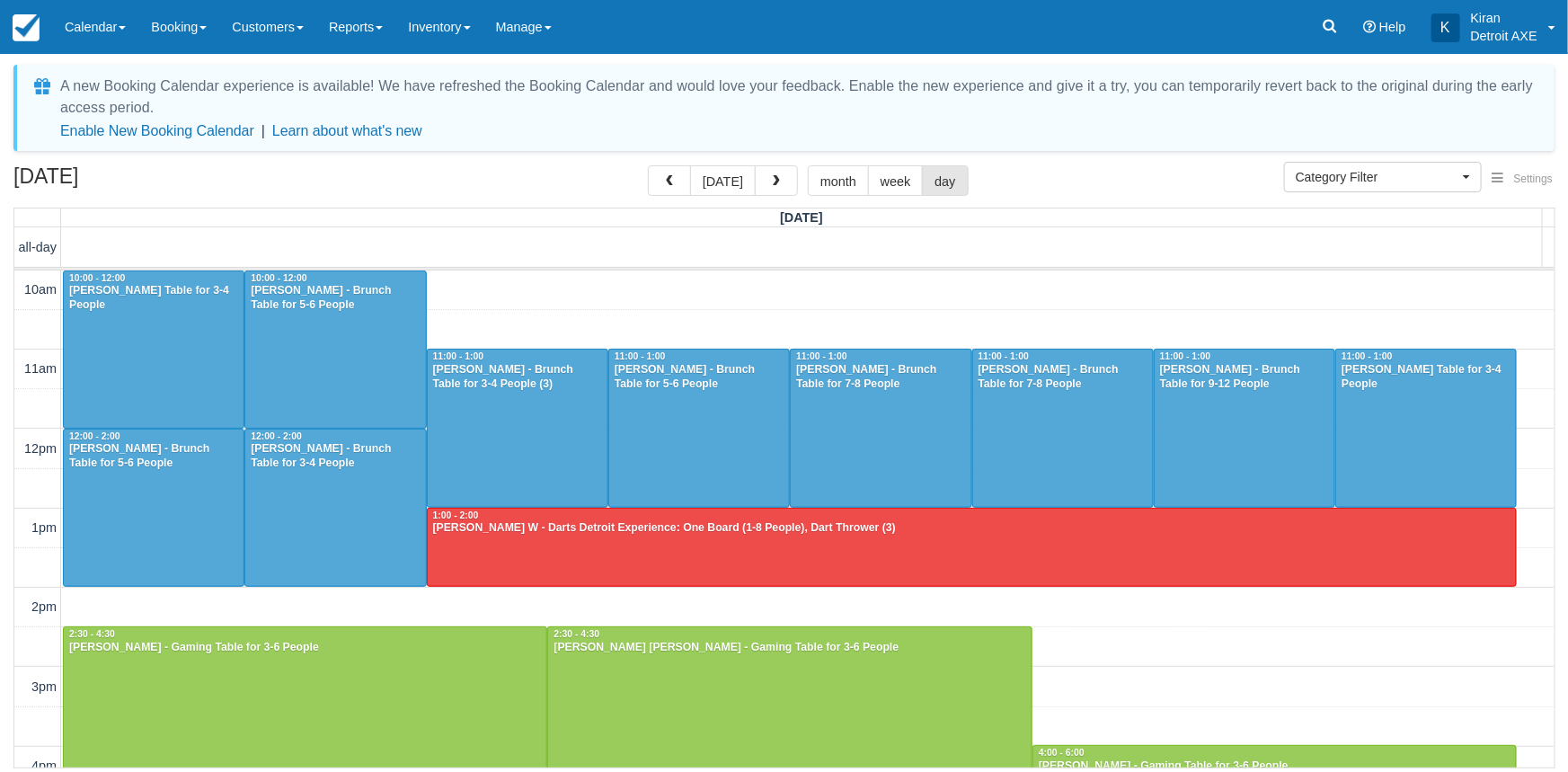
scroll to position [397, 0]
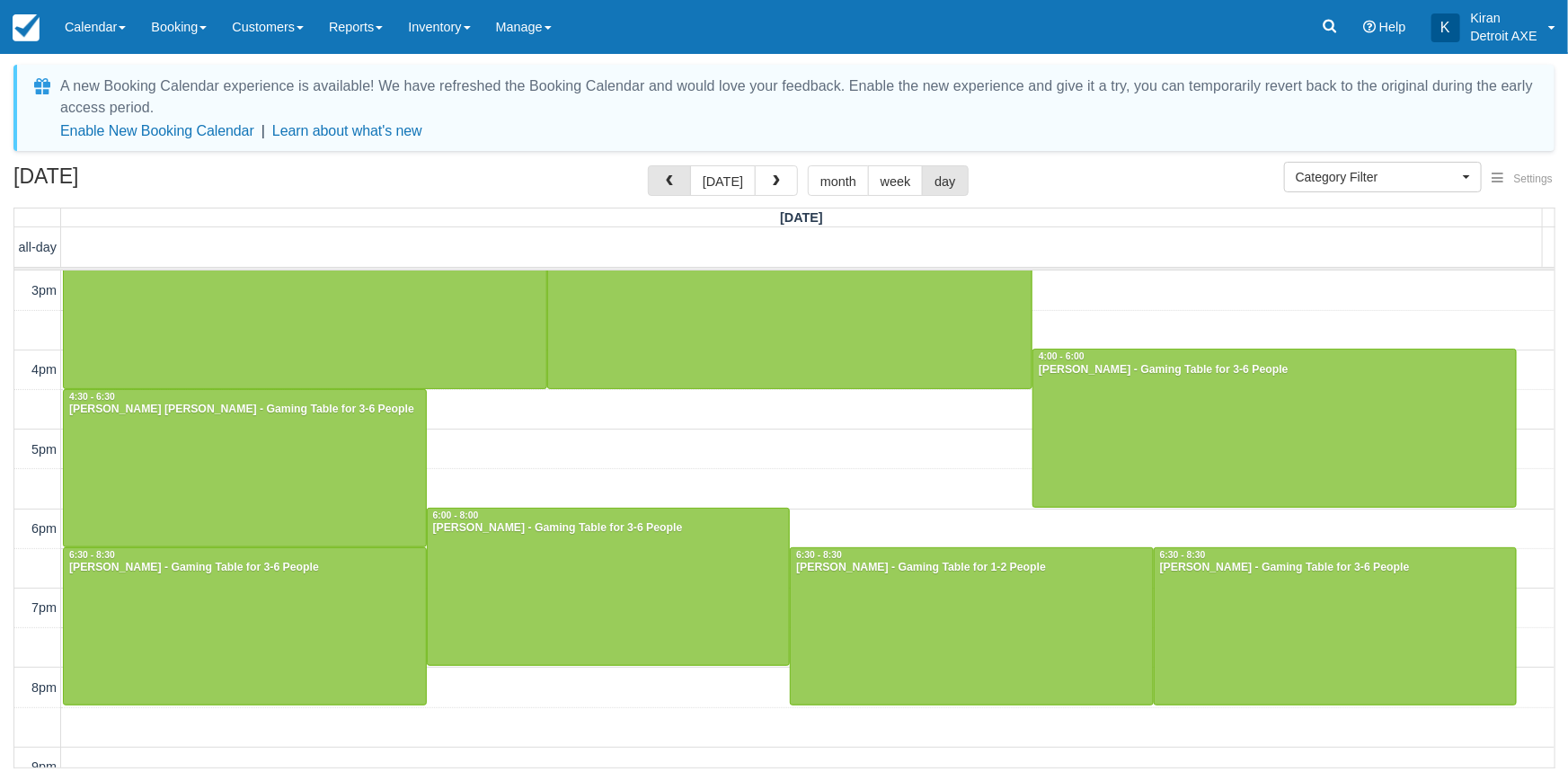
click at [675, 180] on span "button" at bounding box center [669, 182] width 13 height 13
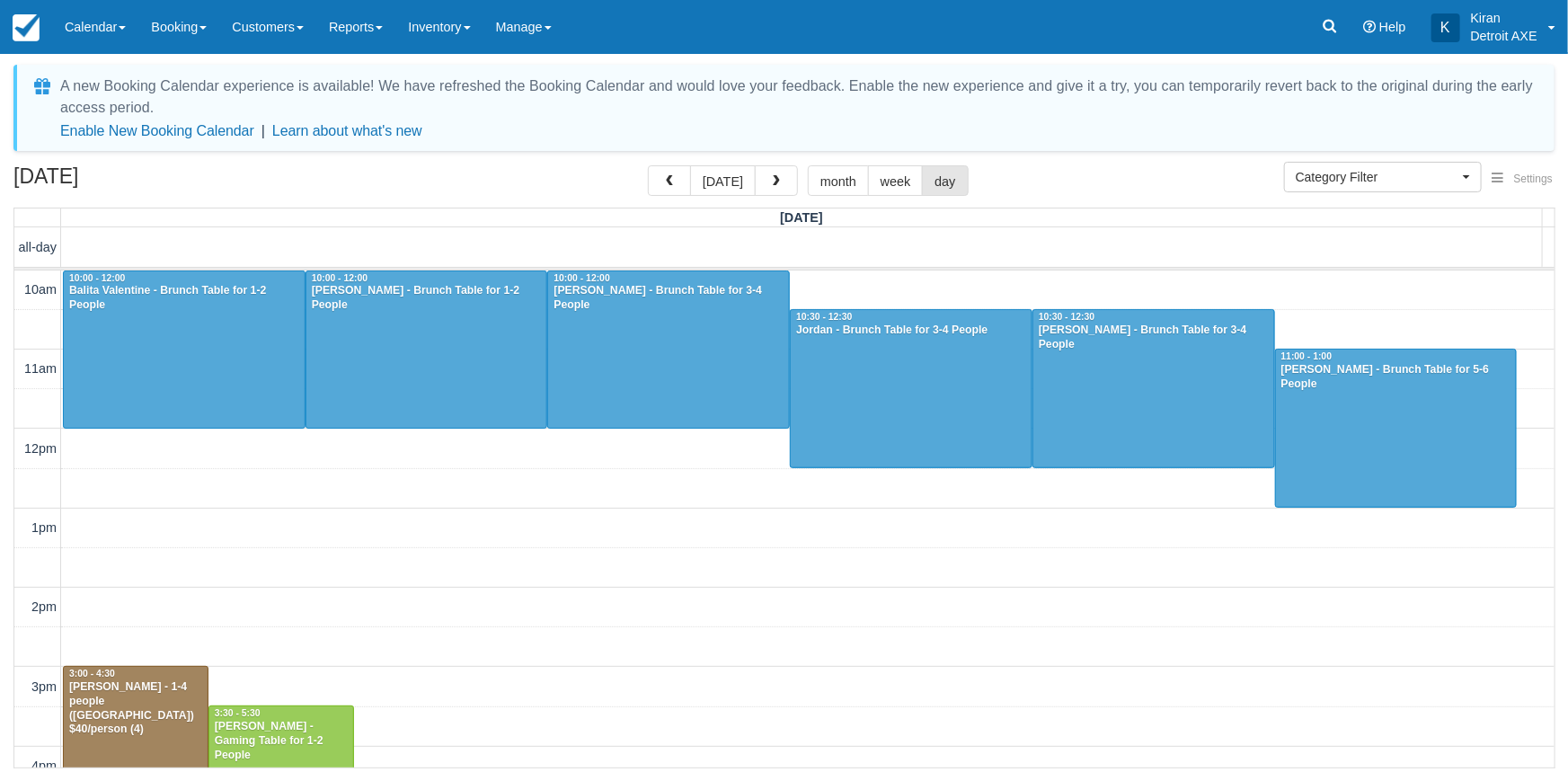
scroll to position [397, 0]
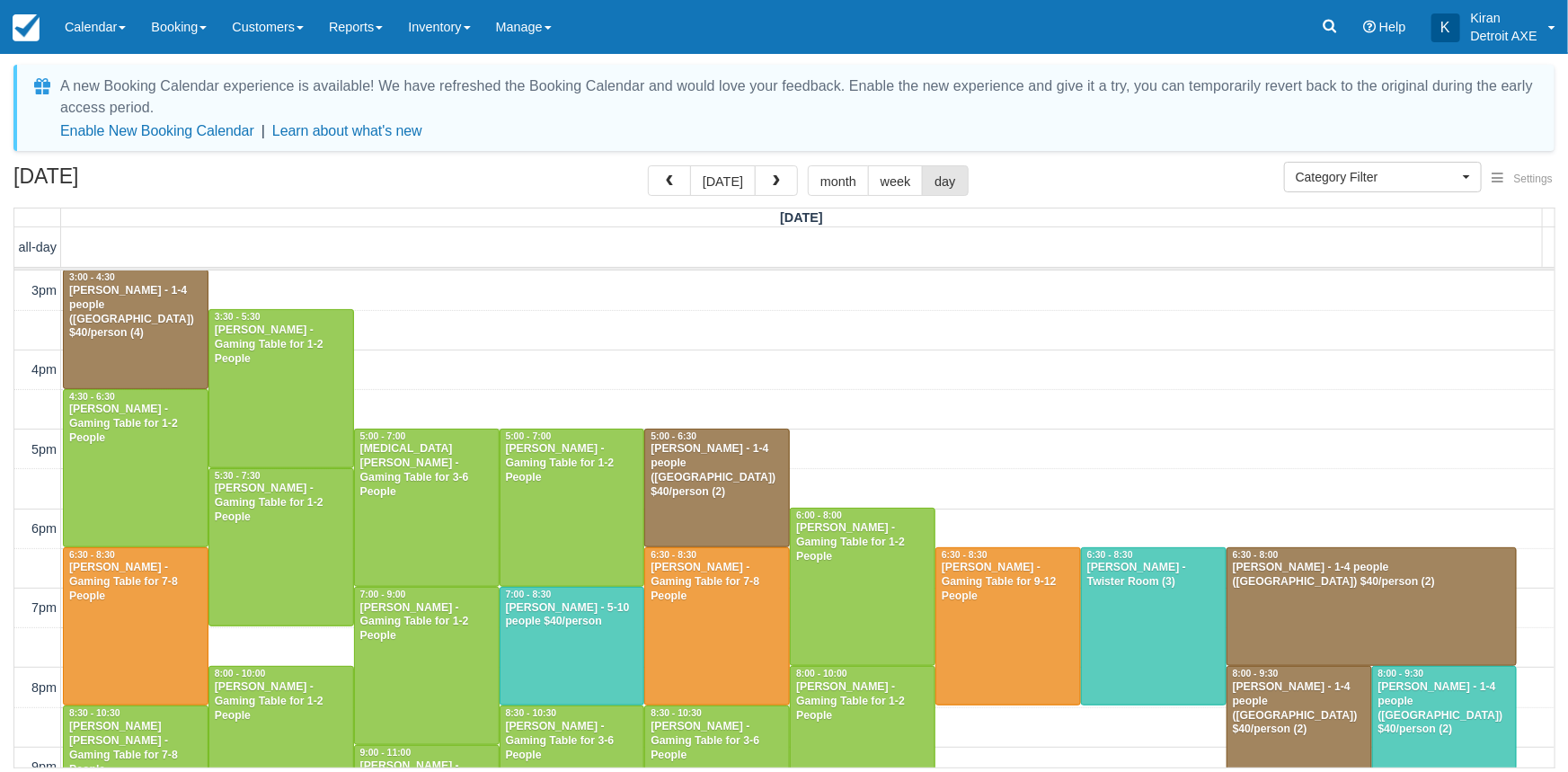
click at [675, 180] on span "button" at bounding box center [669, 182] width 13 height 13
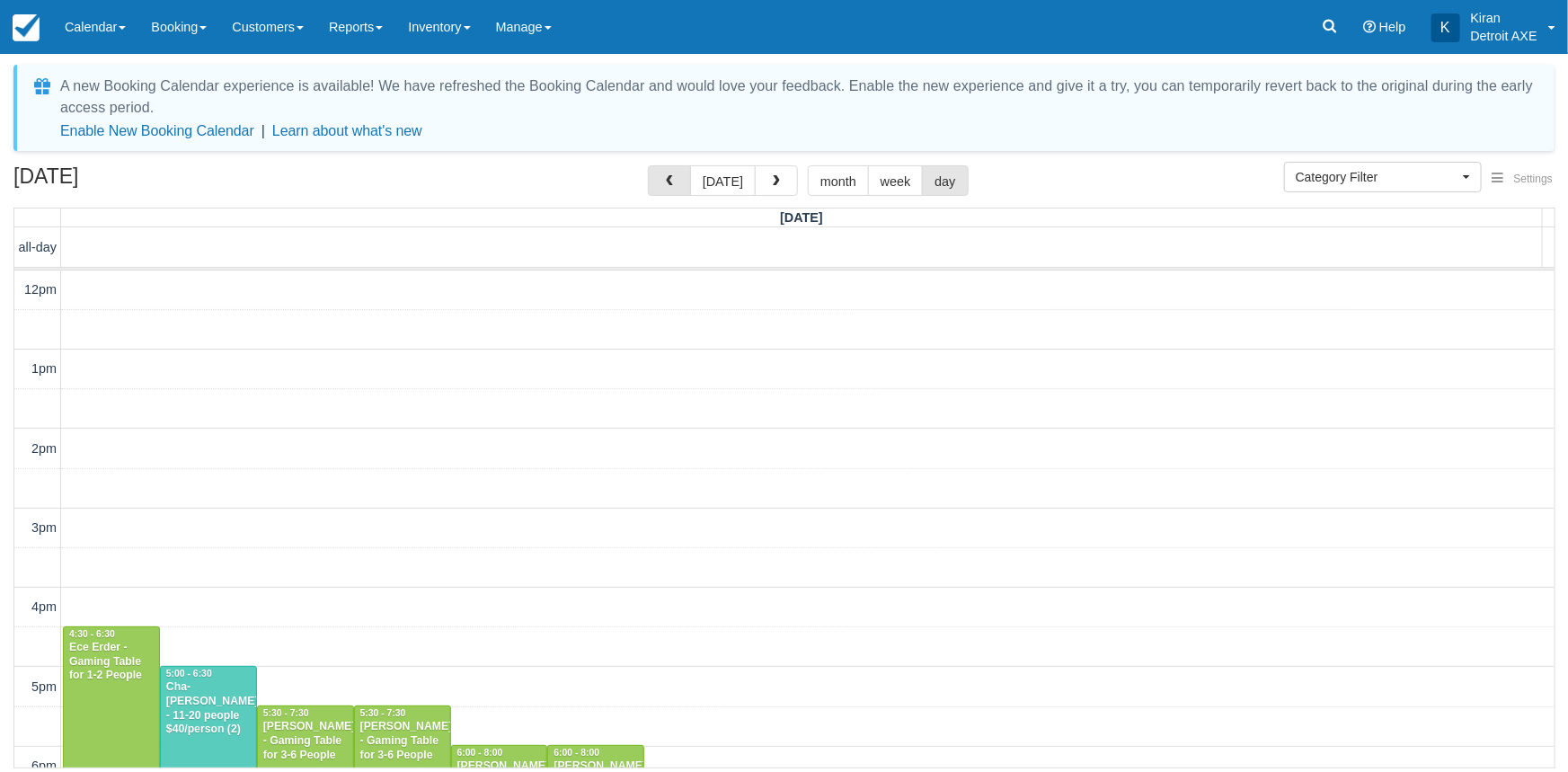
click at [675, 180] on span "button" at bounding box center [669, 182] width 13 height 13
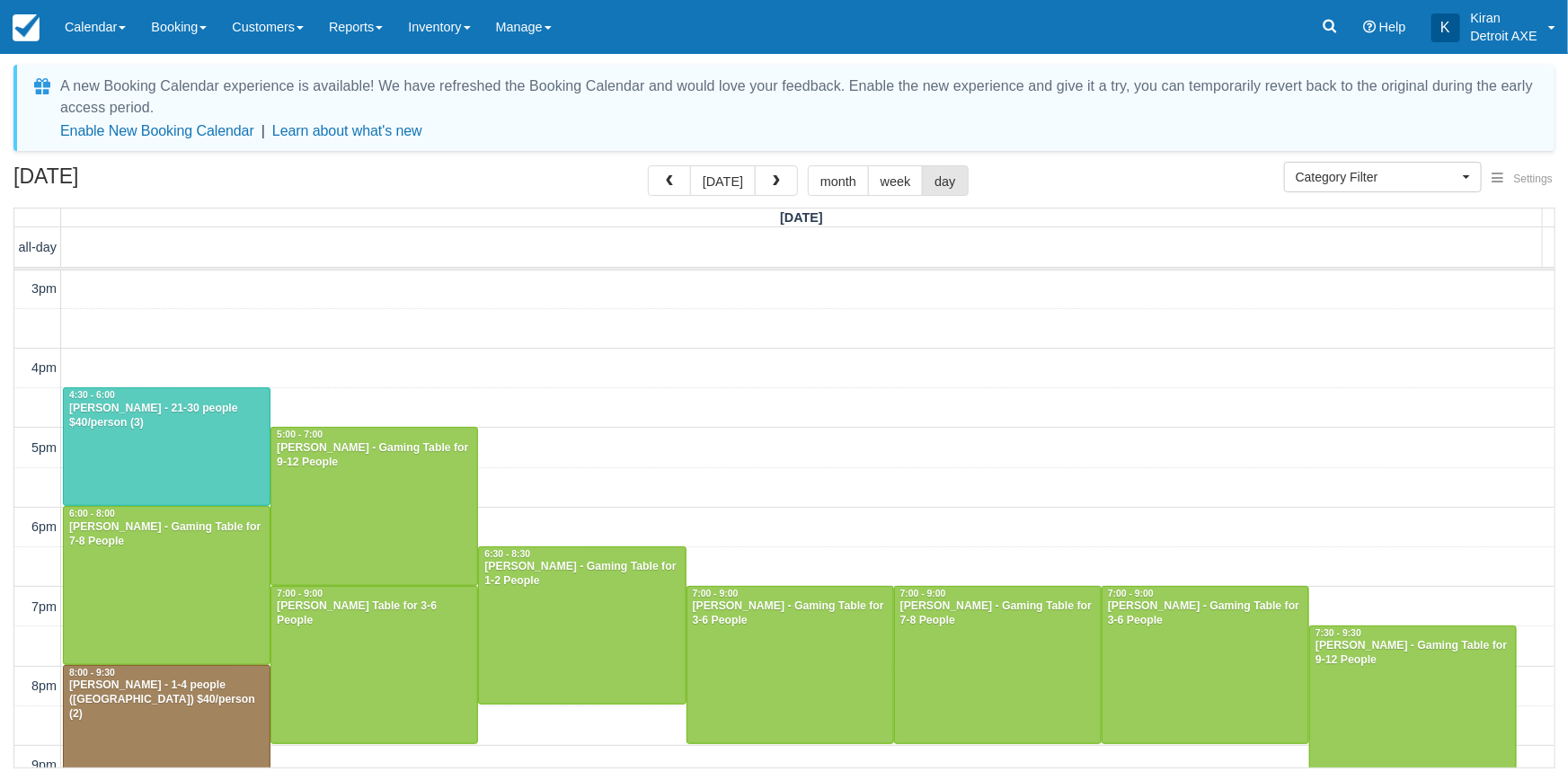
scroll to position [321, 0]
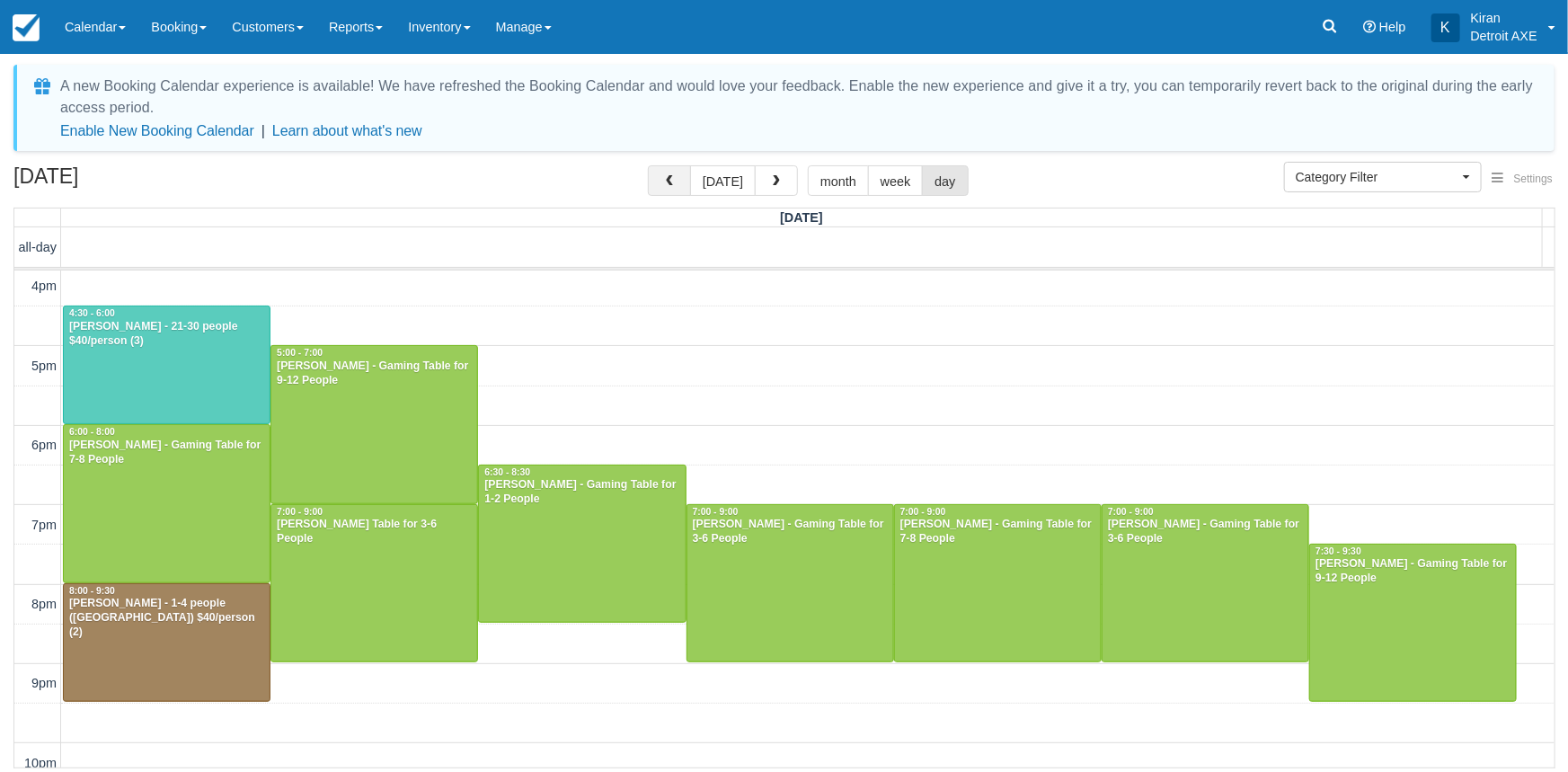
click at [671, 181] on span "button" at bounding box center [669, 182] width 13 height 13
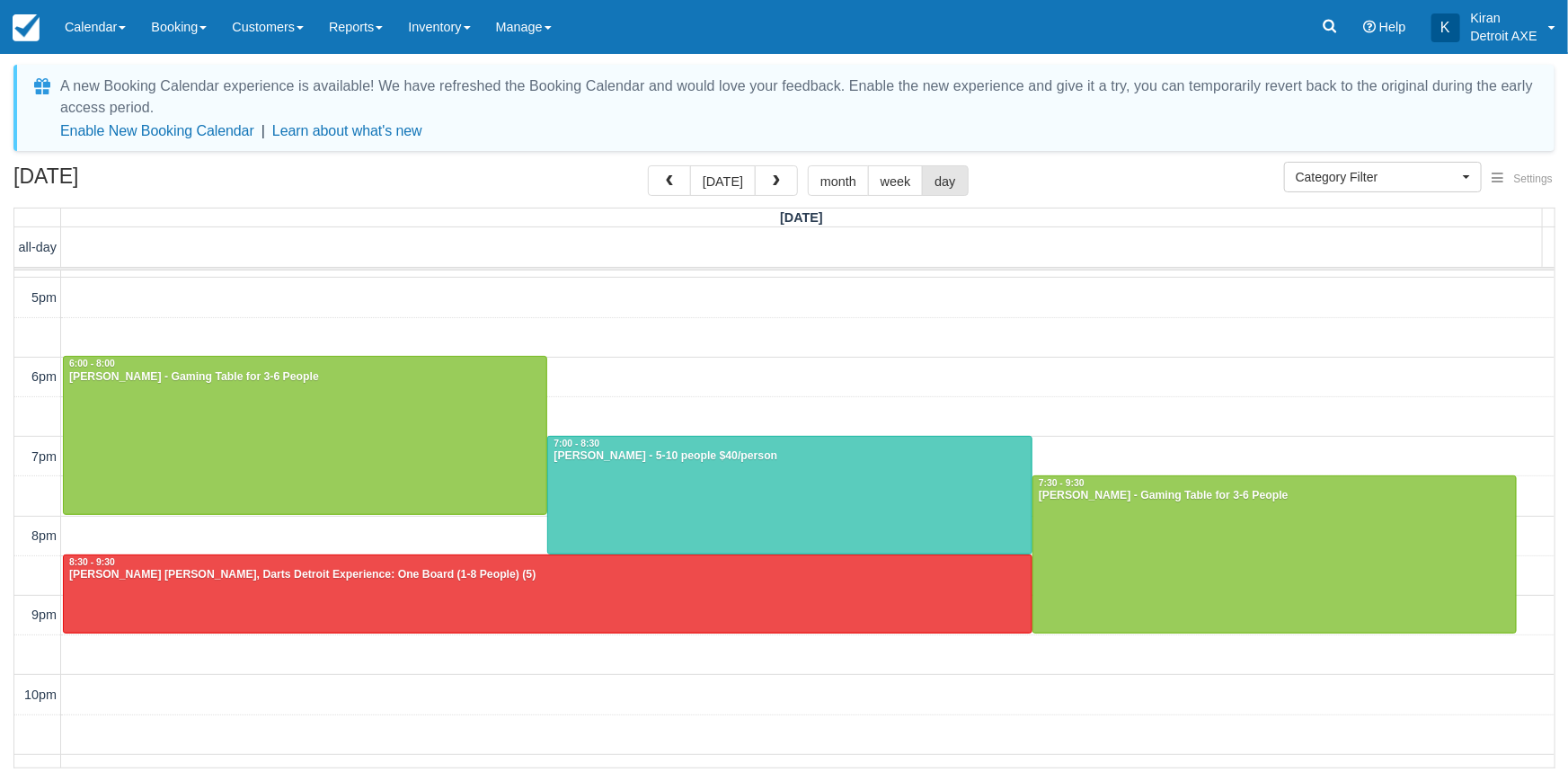
scroll to position [402, 0]
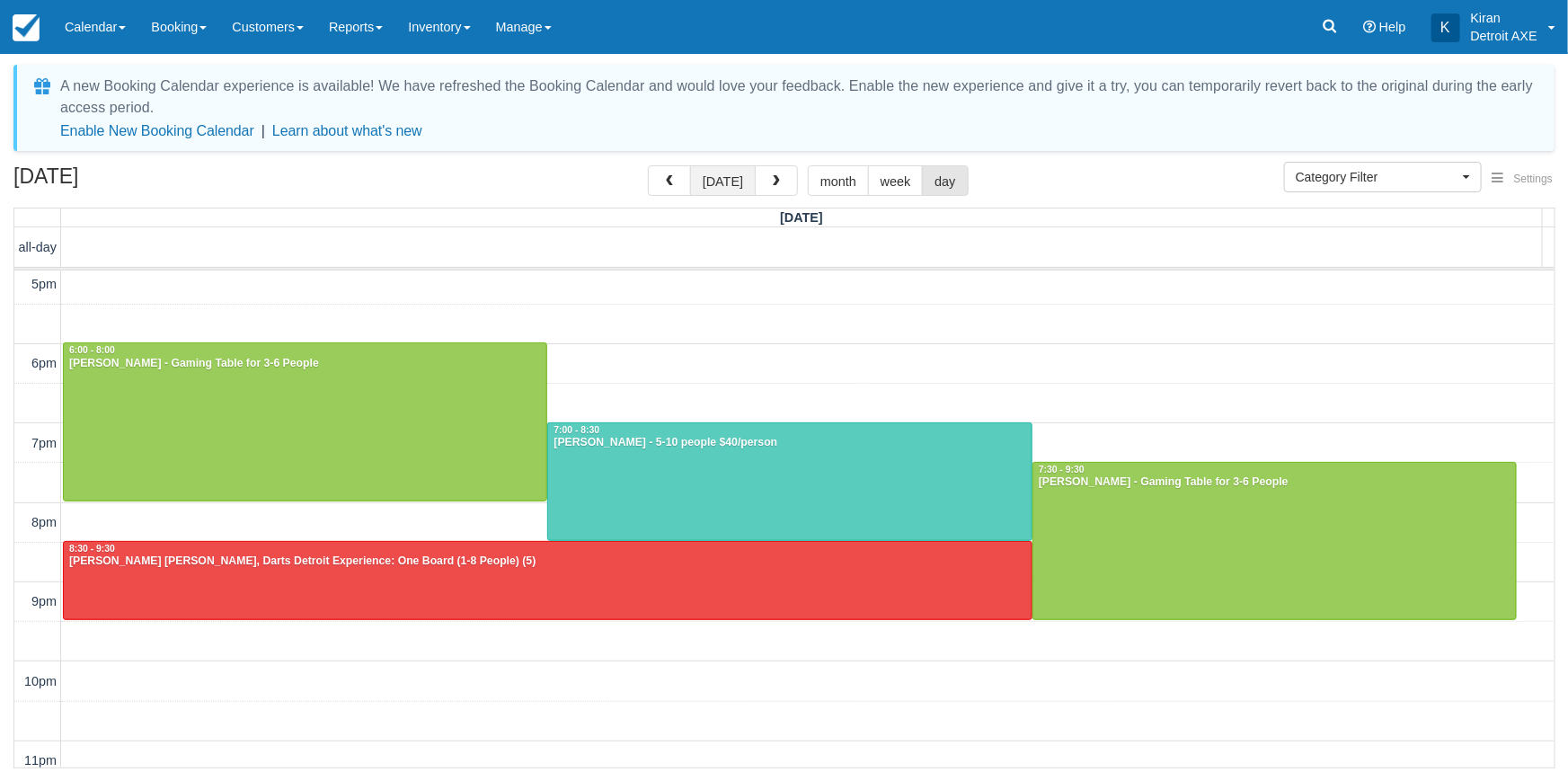
click at [726, 180] on button "[DATE]" at bounding box center [723, 180] width 66 height 31
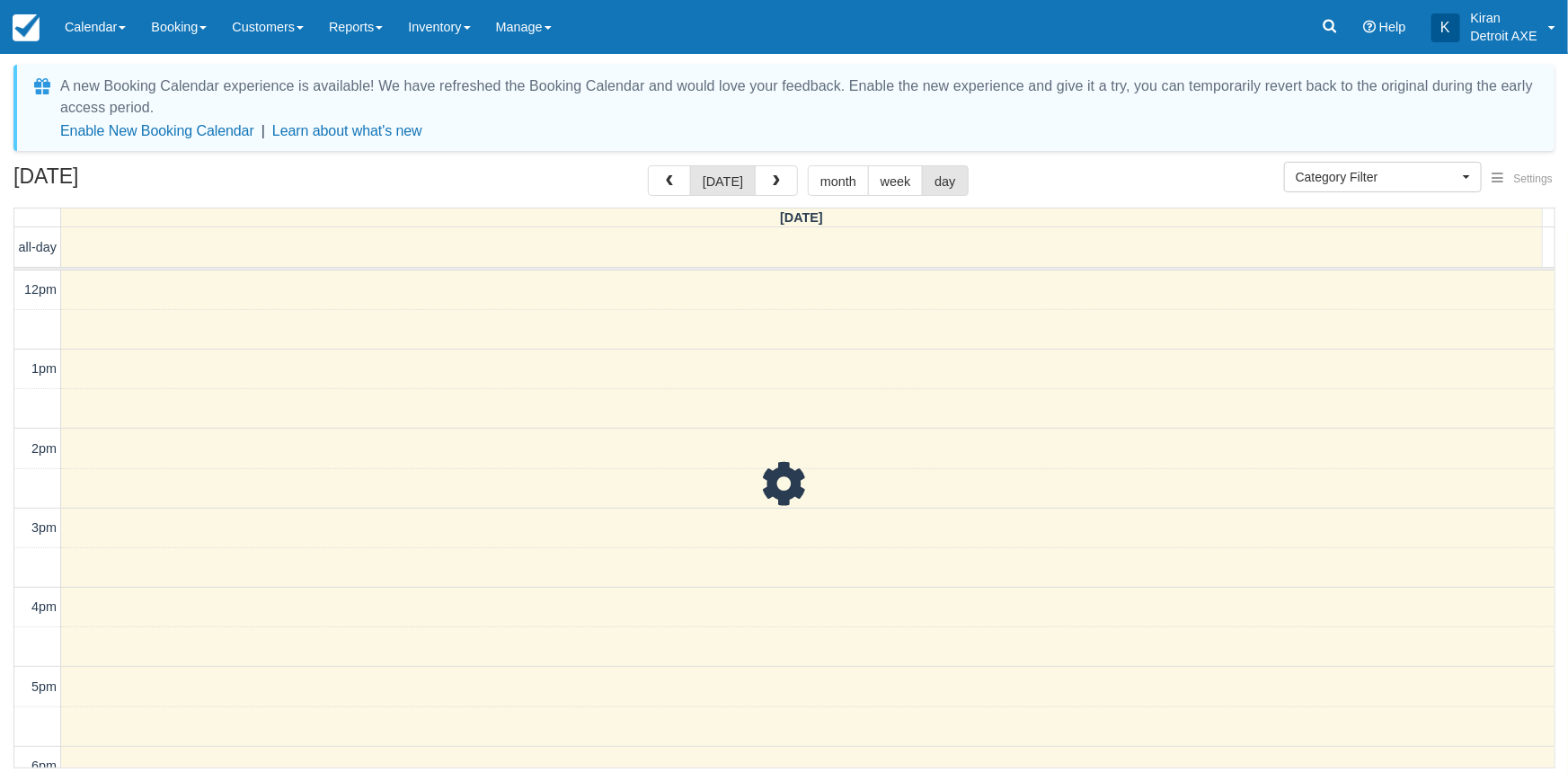
scroll to position [239, 0]
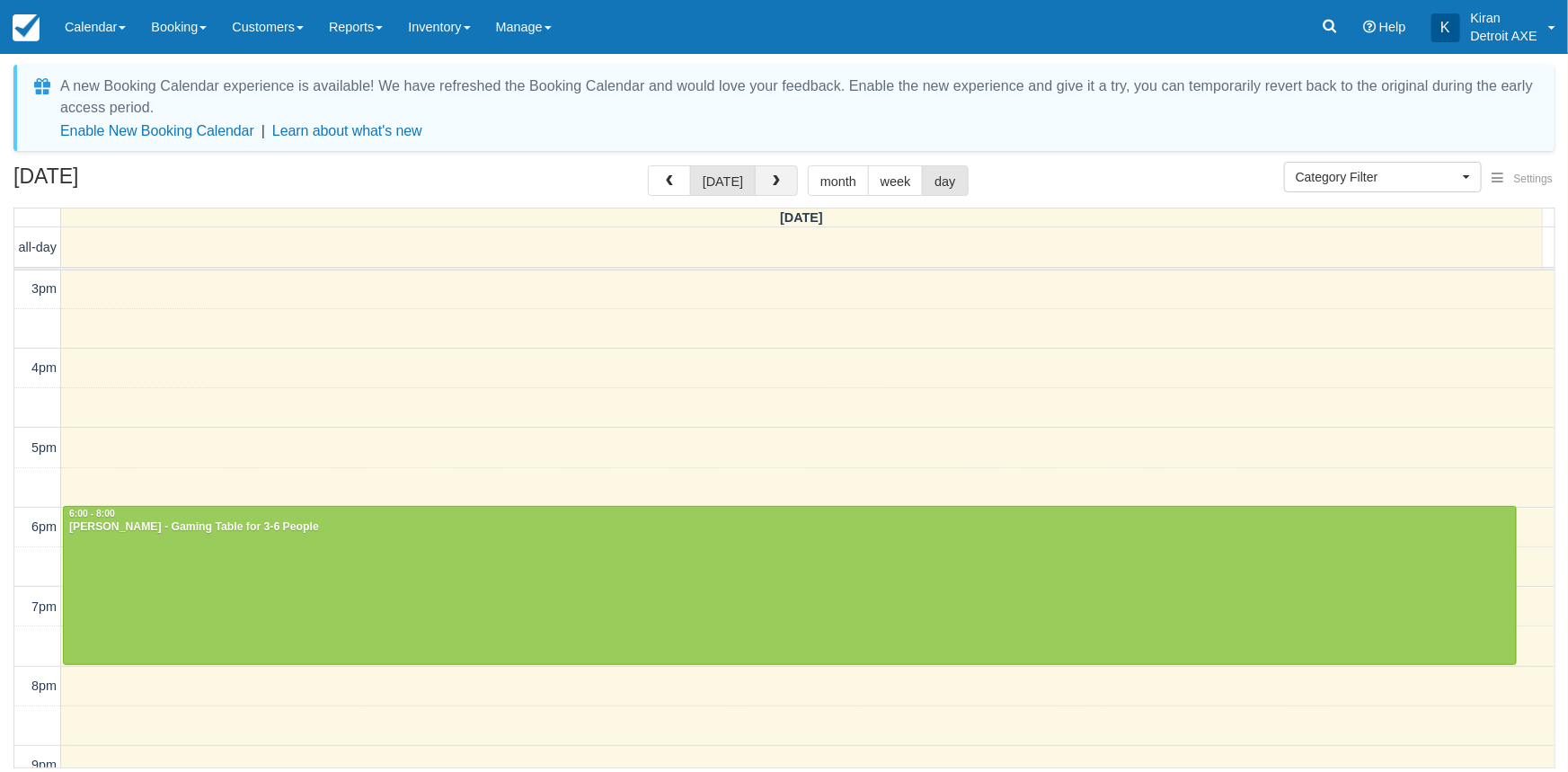
click at [770, 183] on span "button" at bounding box center [777, 182] width 13 height 13
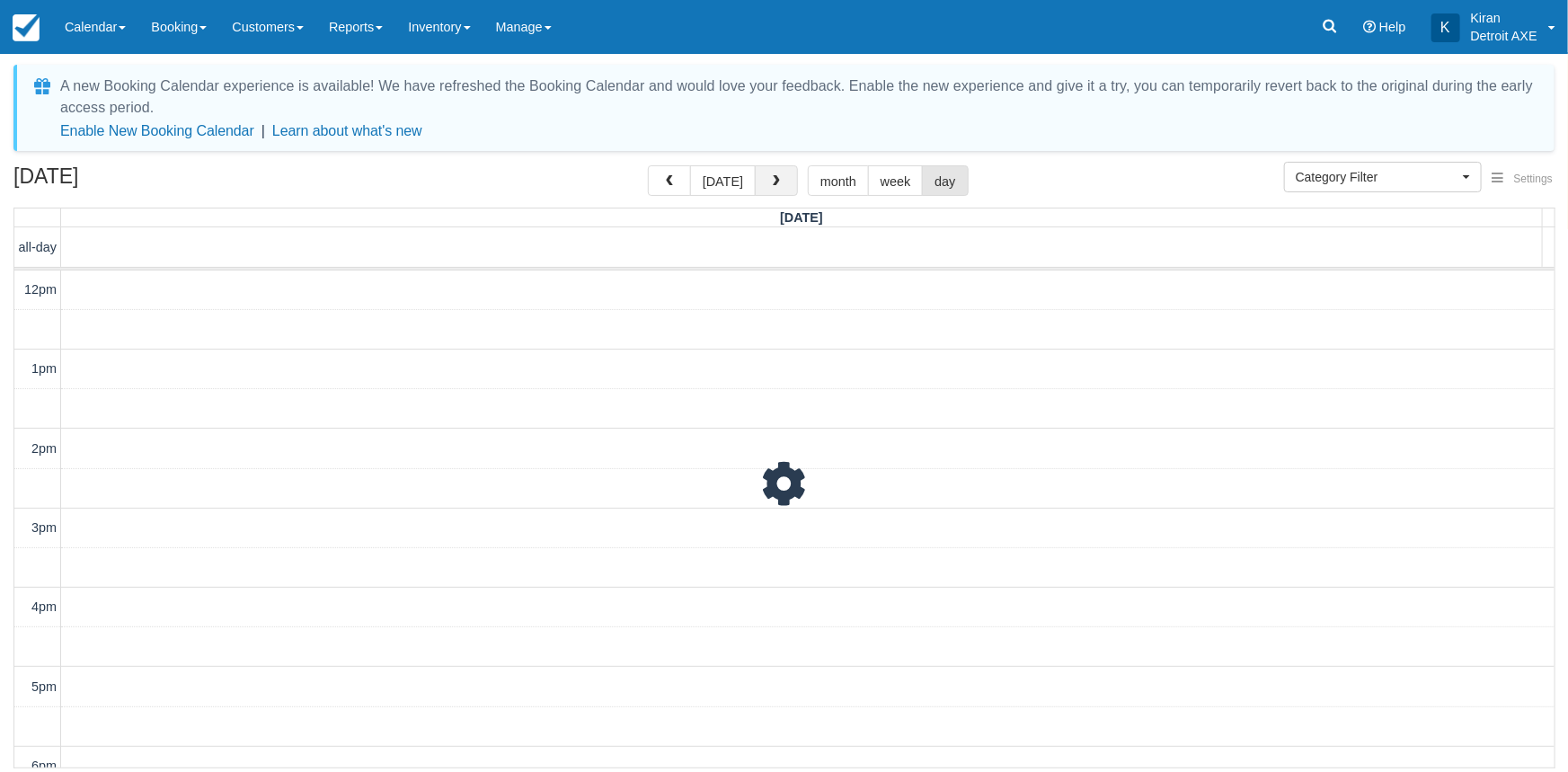
scroll to position [239, 0]
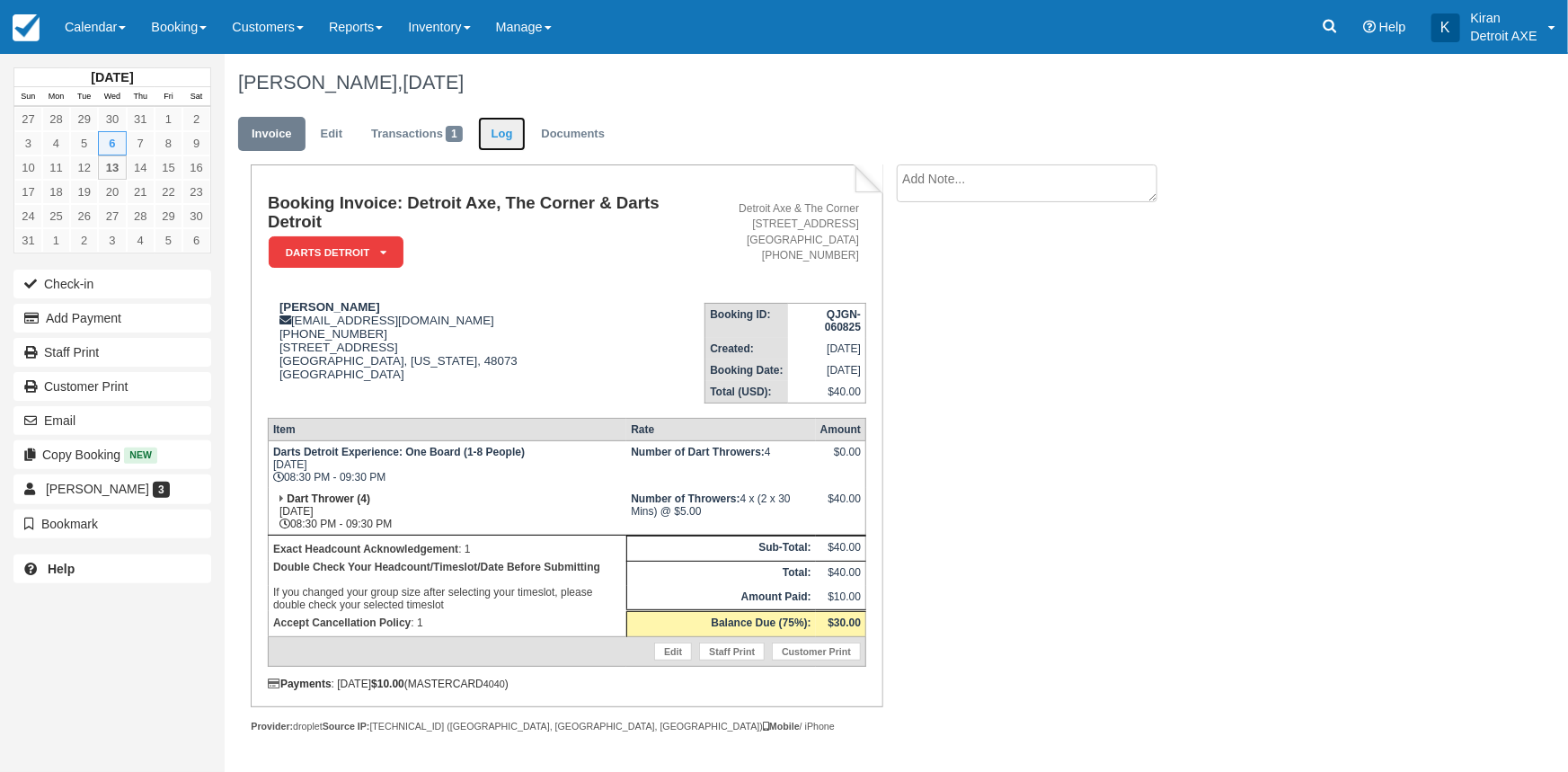
click at [512, 133] on link "Log" at bounding box center [502, 134] width 48 height 35
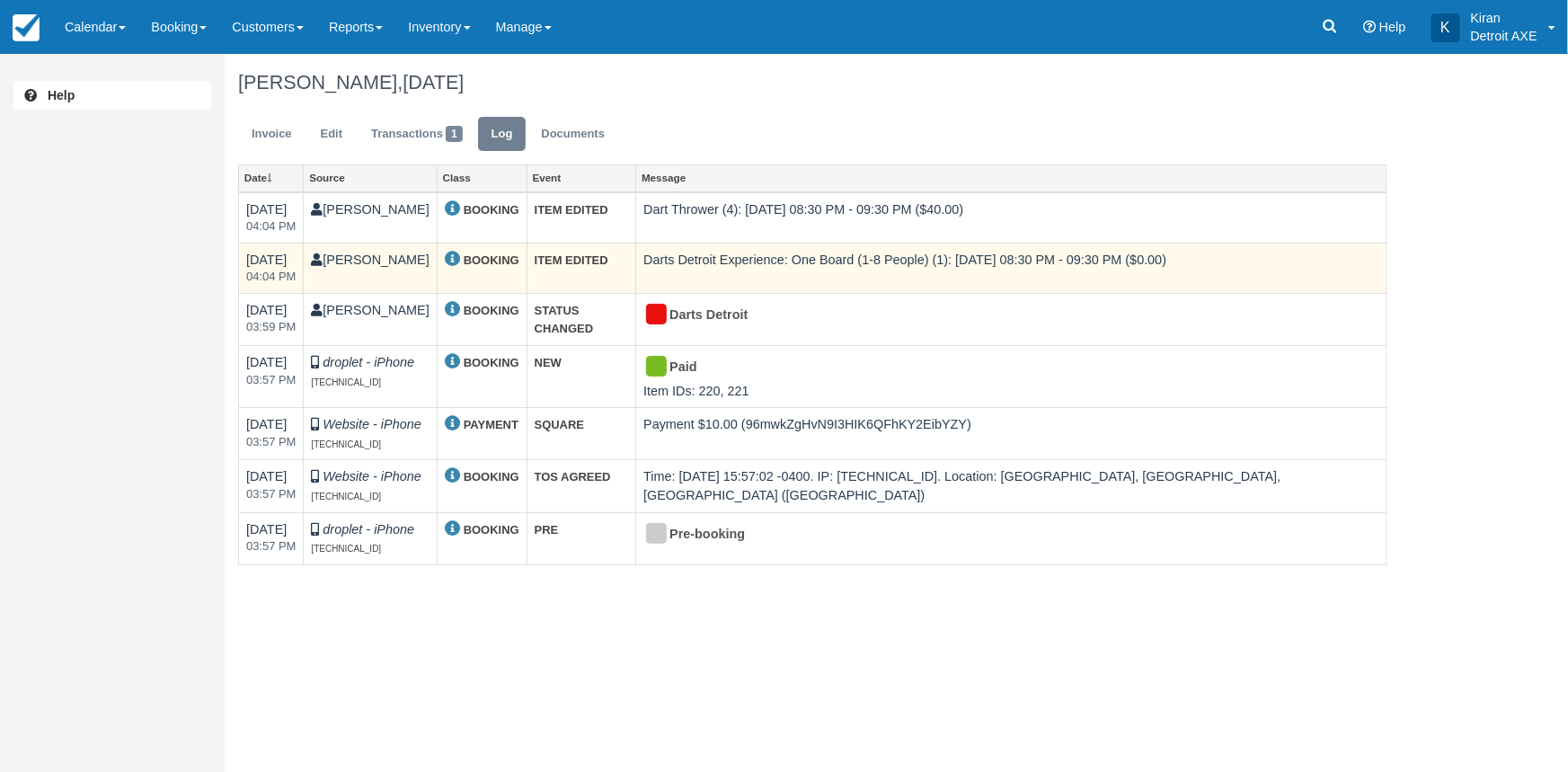
click at [765, 269] on td "Darts Detroit Experience: One Board (1-8 People) (1): Wed Aug 6, 2025 08:30 PM …" at bounding box center [1011, 268] width 751 height 50
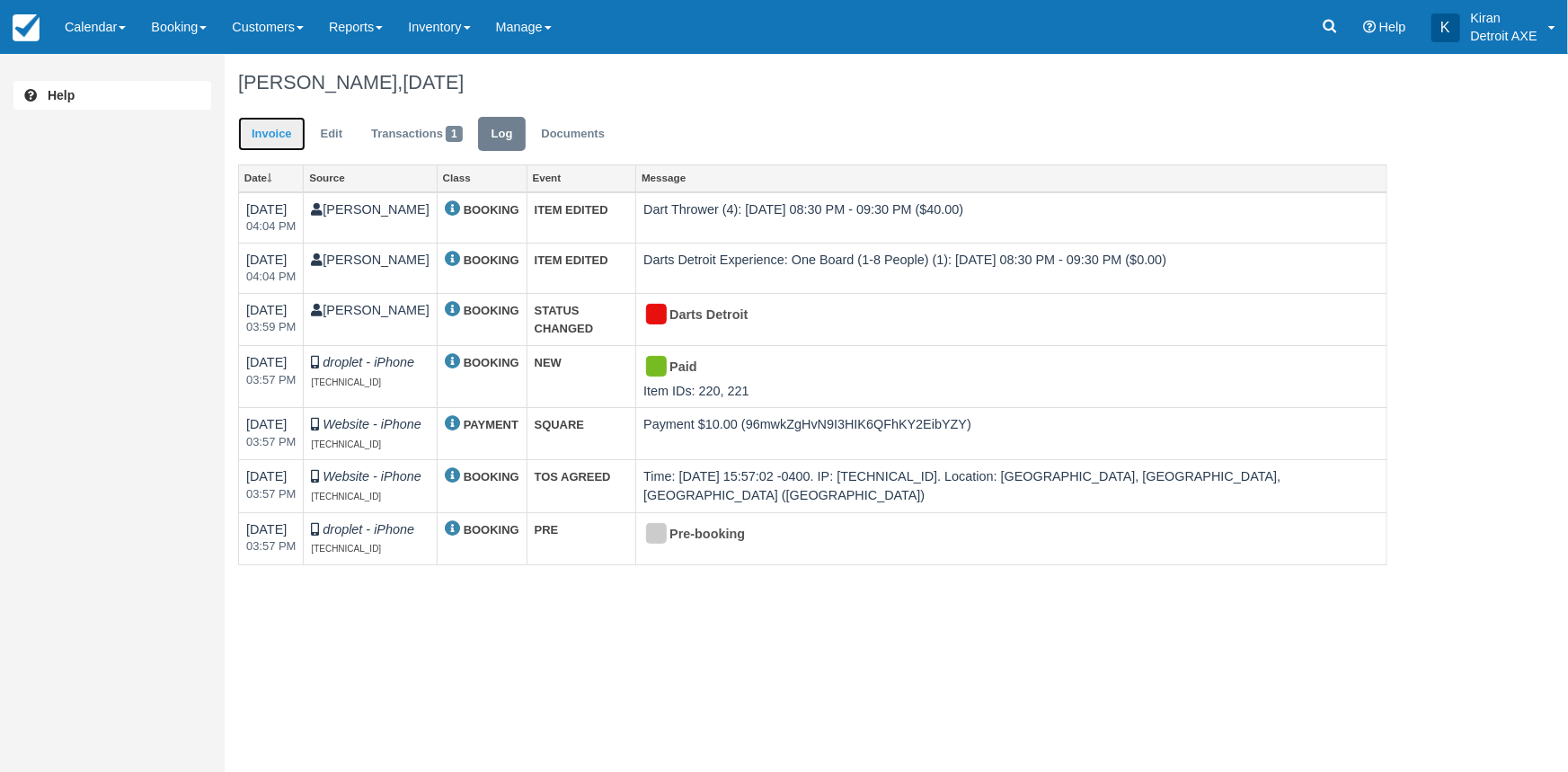
click at [279, 133] on link "Invoice" at bounding box center [272, 134] width 68 height 35
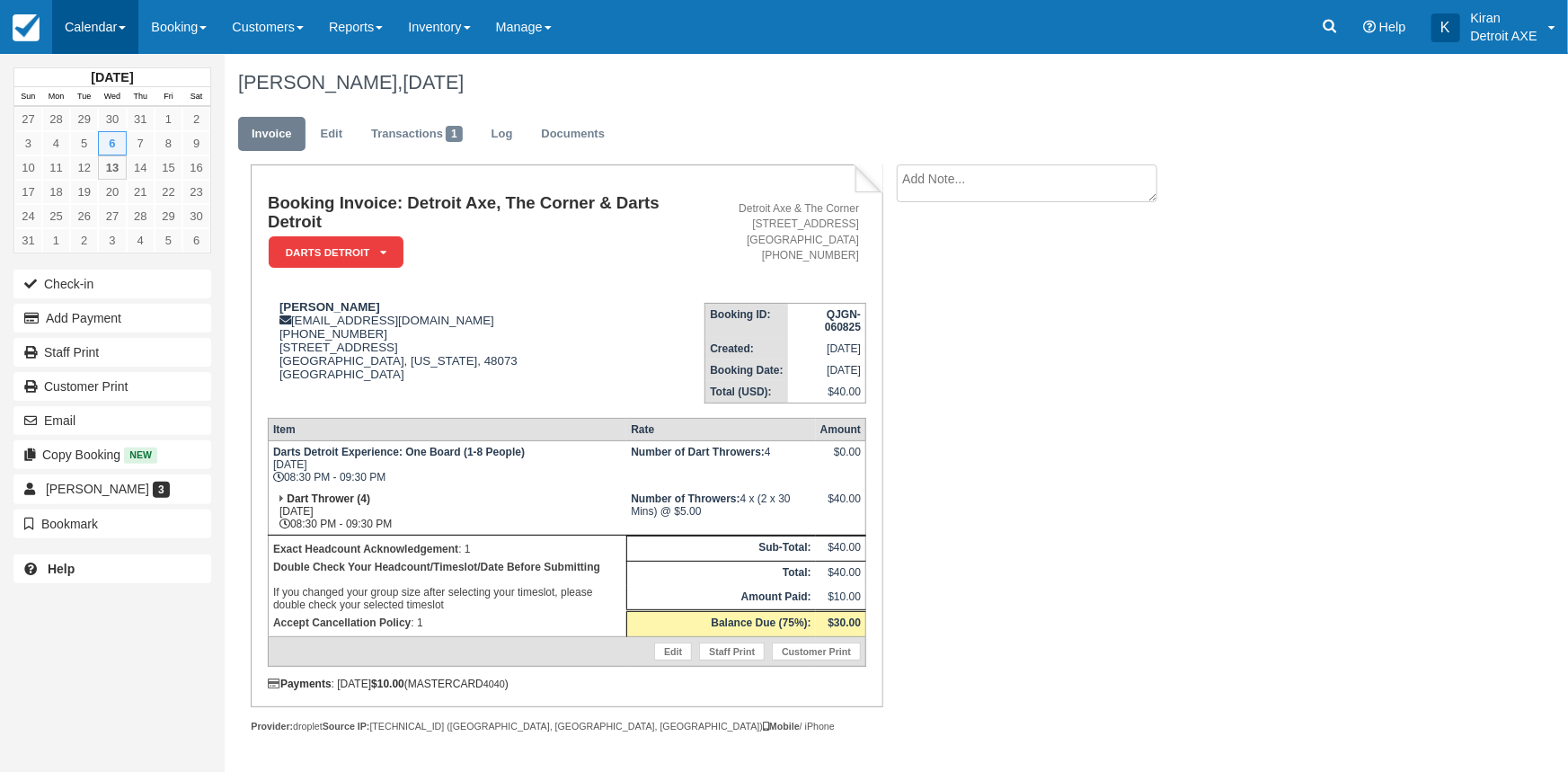
click at [108, 18] on link "Calendar" at bounding box center [95, 27] width 86 height 54
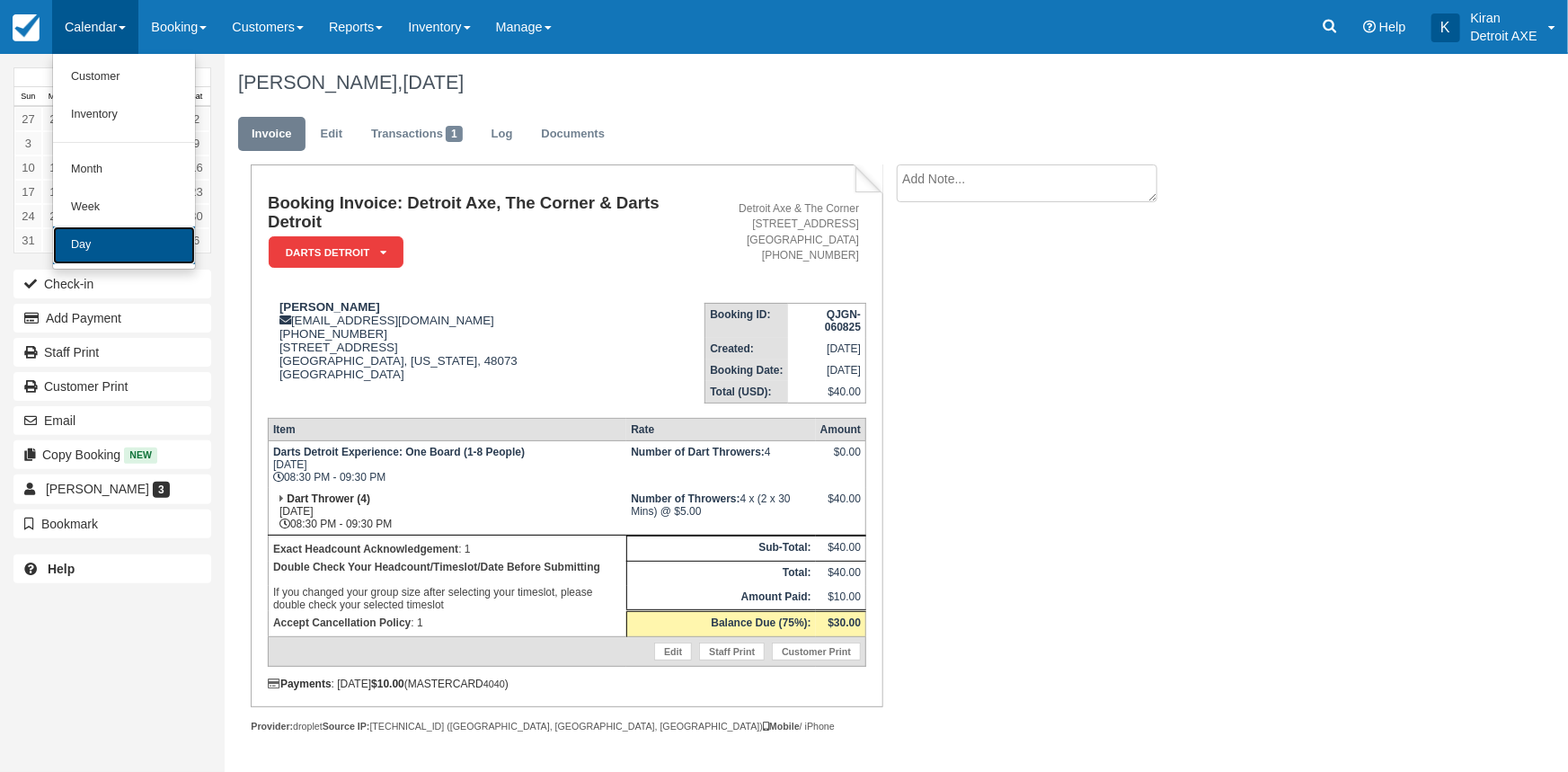
click at [142, 252] on link "Day" at bounding box center [123, 245] width 142 height 38
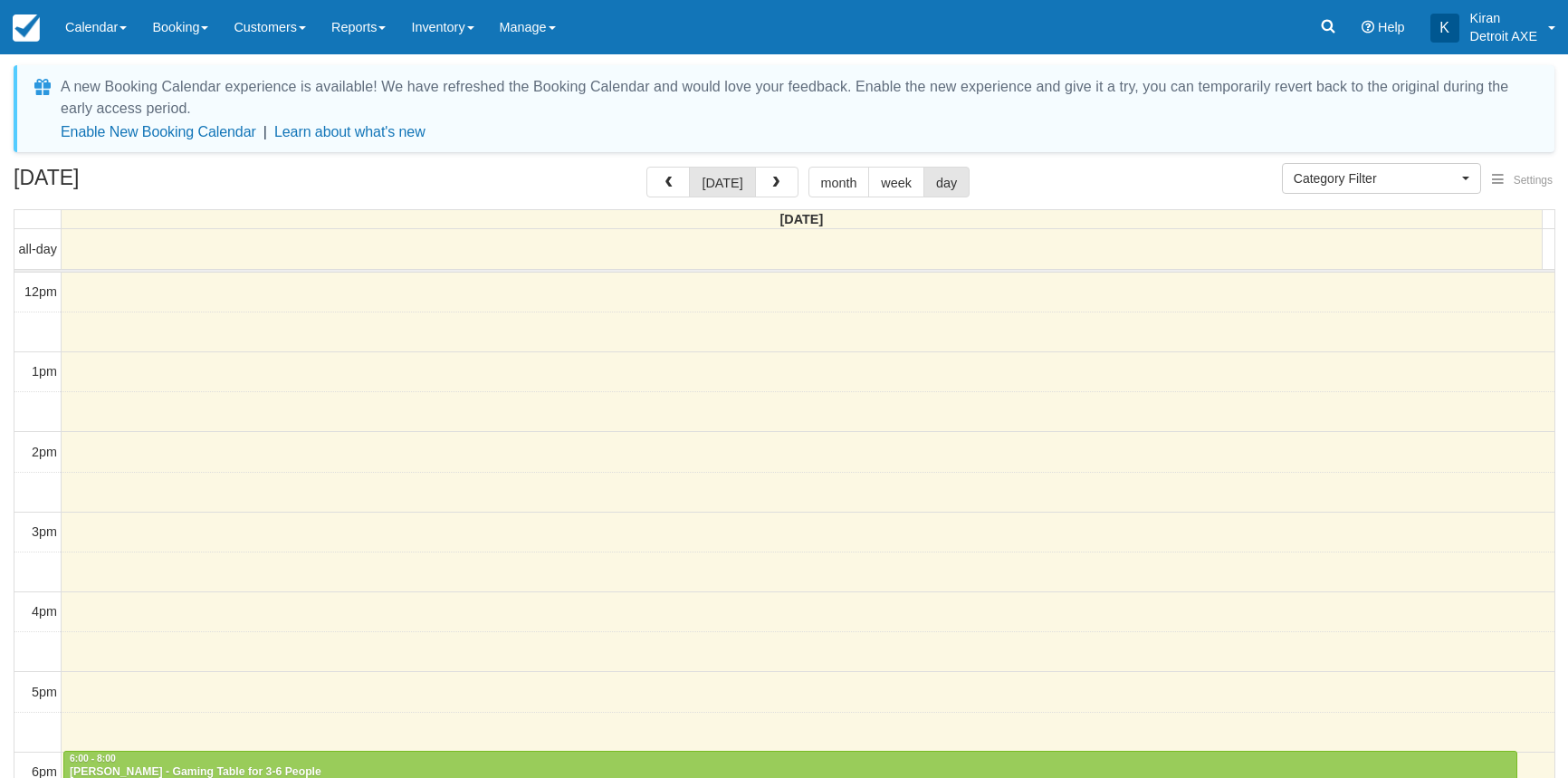
select select
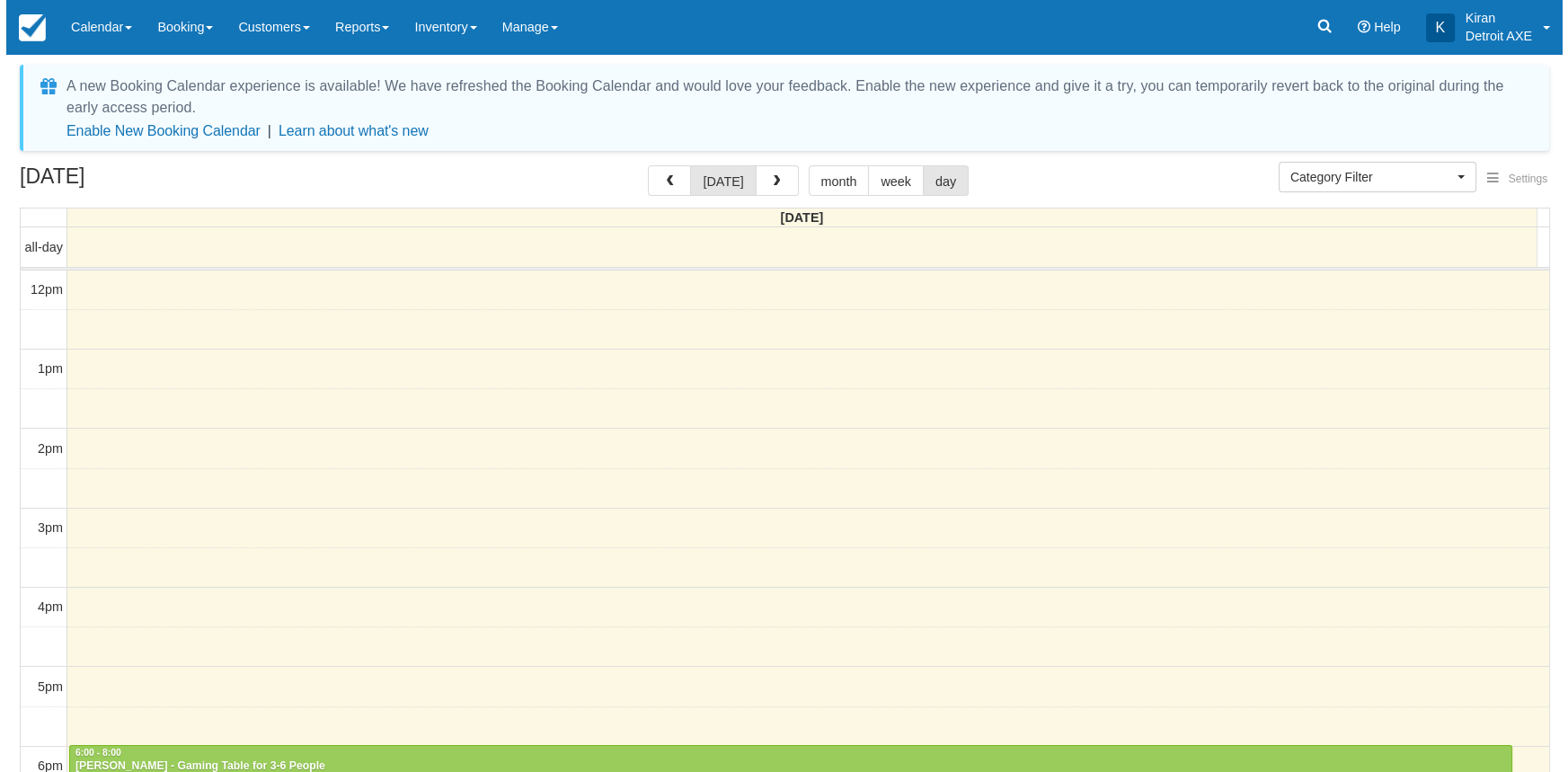
scroll to position [316, 0]
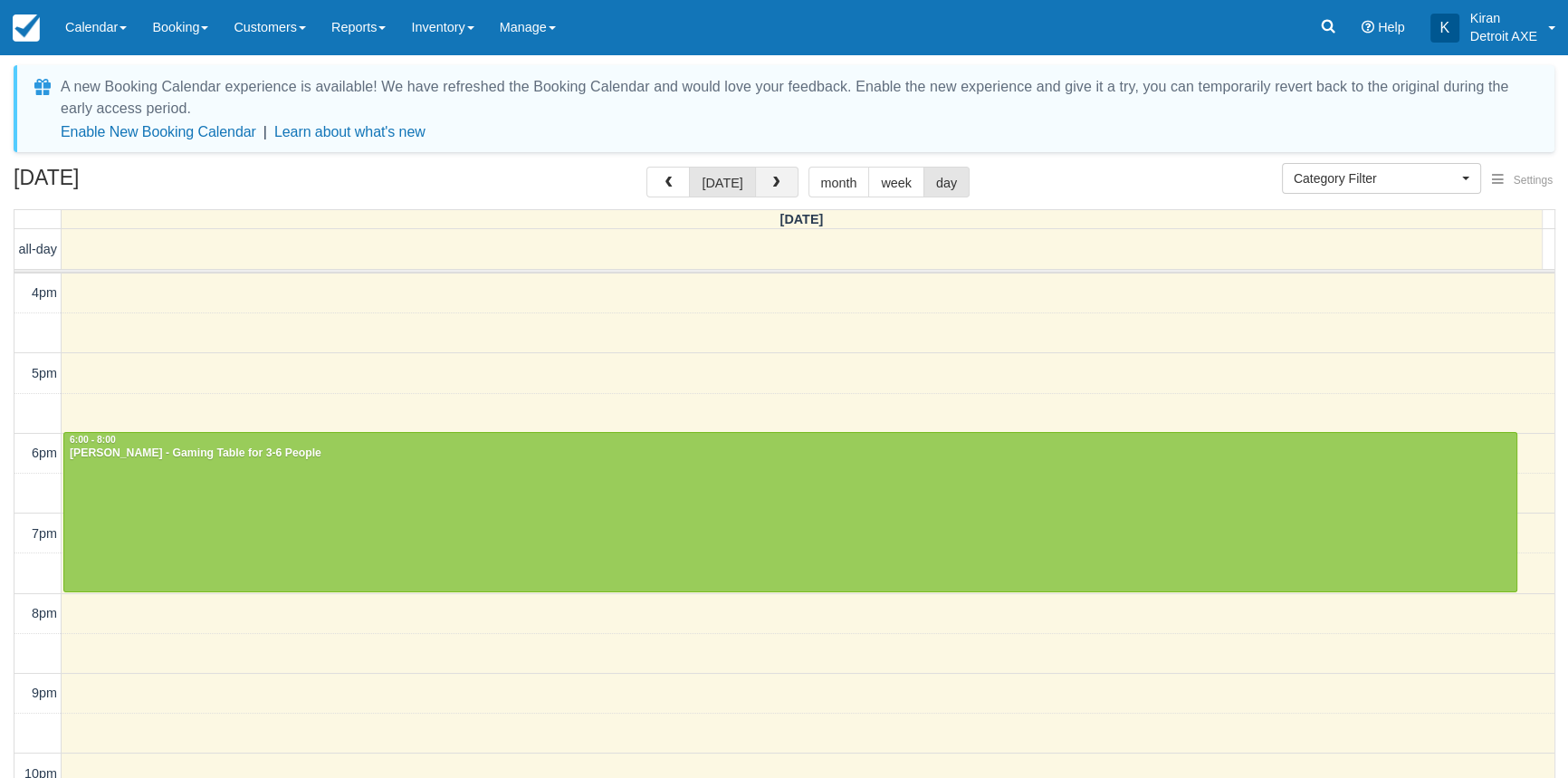
click at [785, 182] on button "button" at bounding box center [777, 181] width 44 height 31
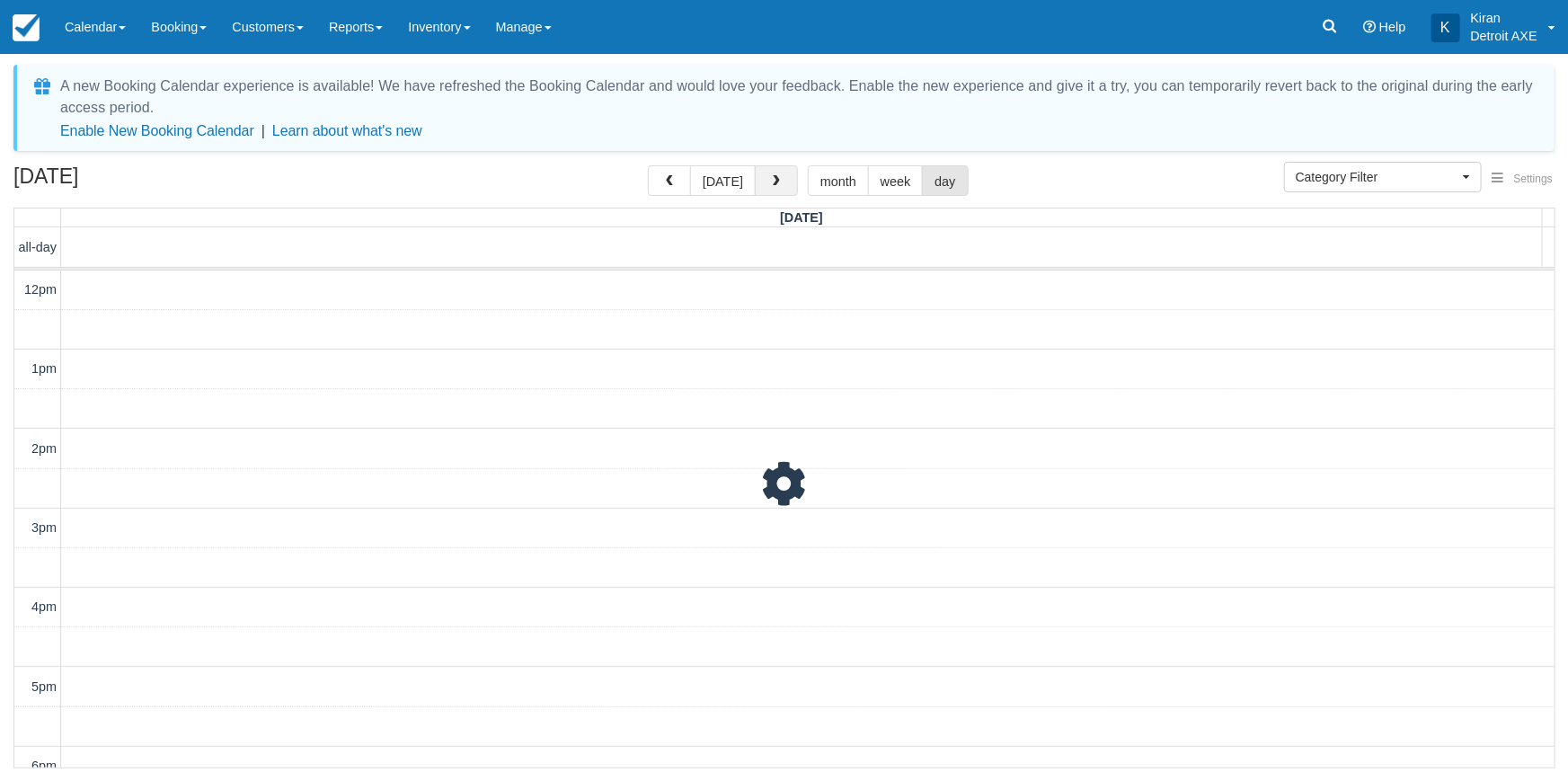
scroll to position [397, 0]
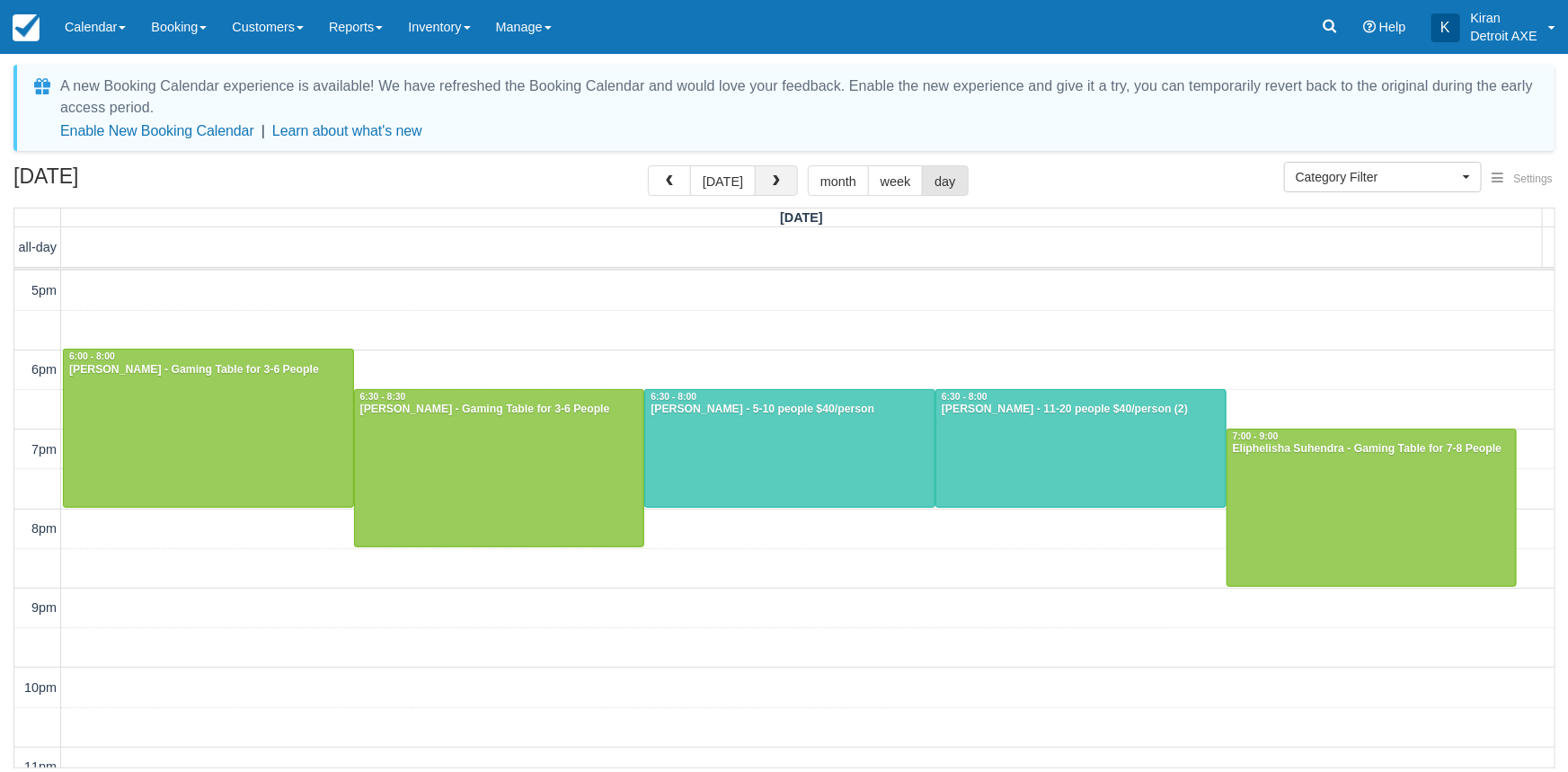
click at [779, 181] on button "button" at bounding box center [776, 180] width 44 height 31
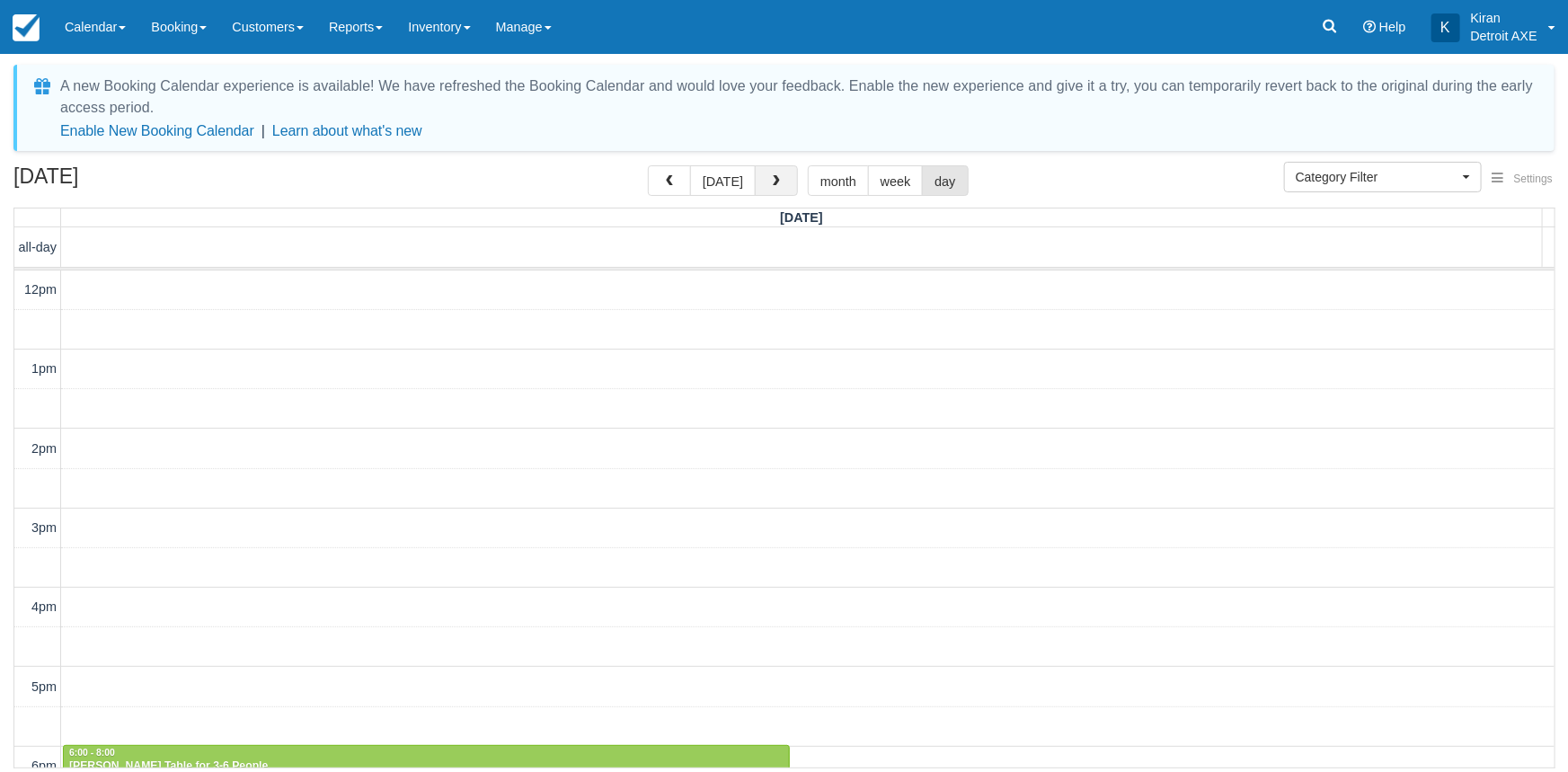
scroll to position [397, 0]
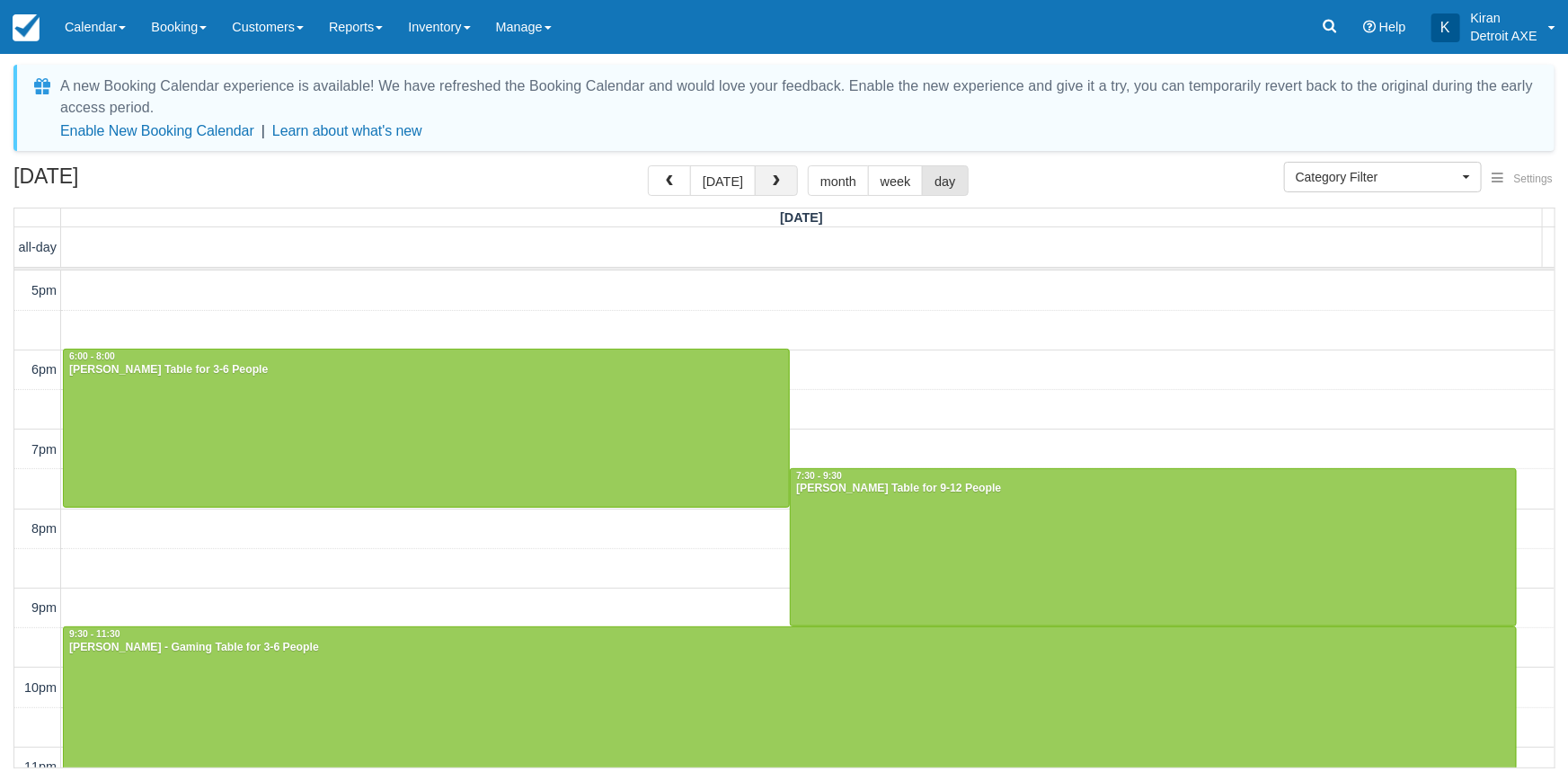
click at [779, 181] on button "button" at bounding box center [776, 180] width 44 height 31
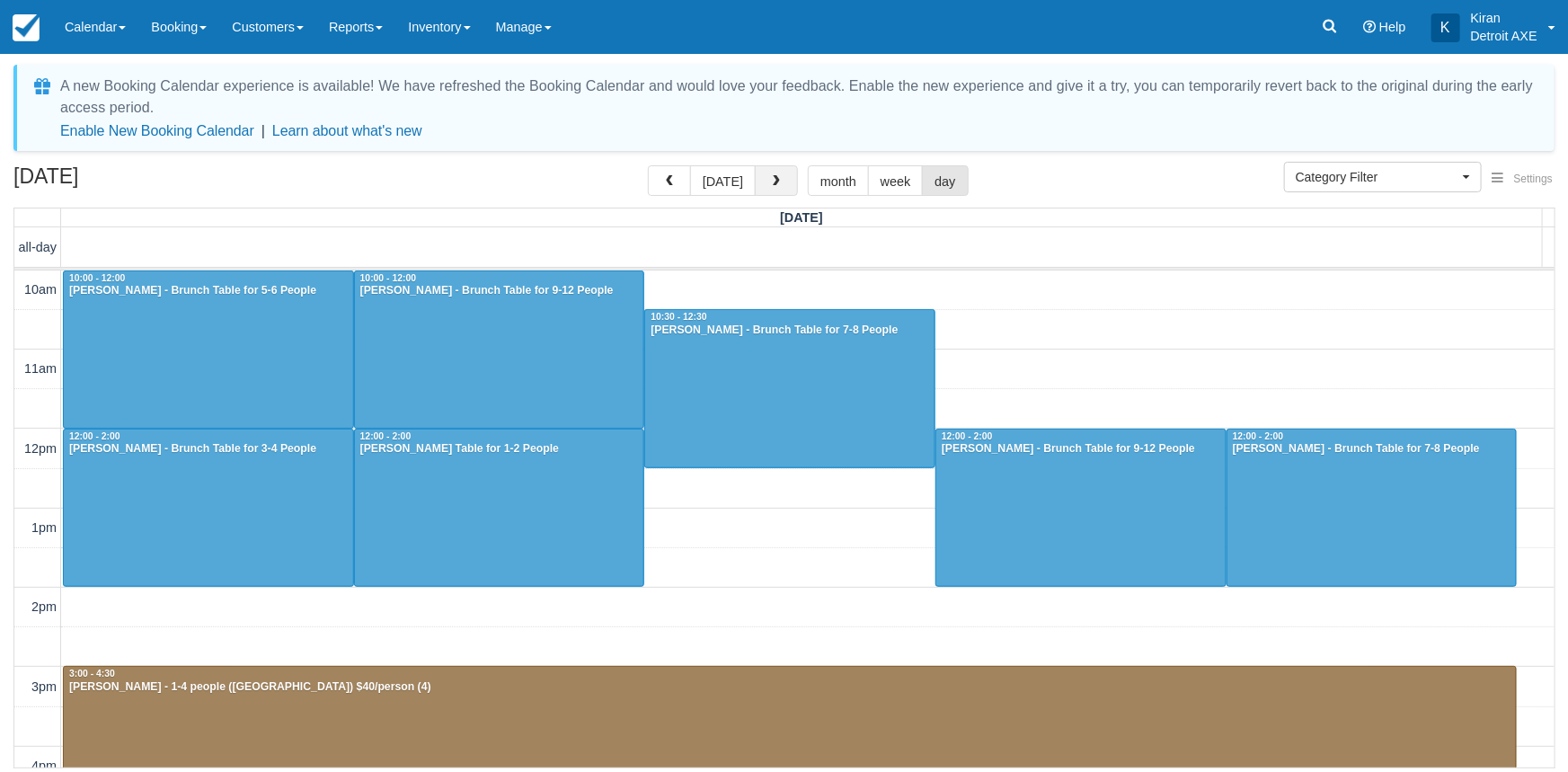
click at [763, 177] on button "button" at bounding box center [776, 180] width 44 height 31
